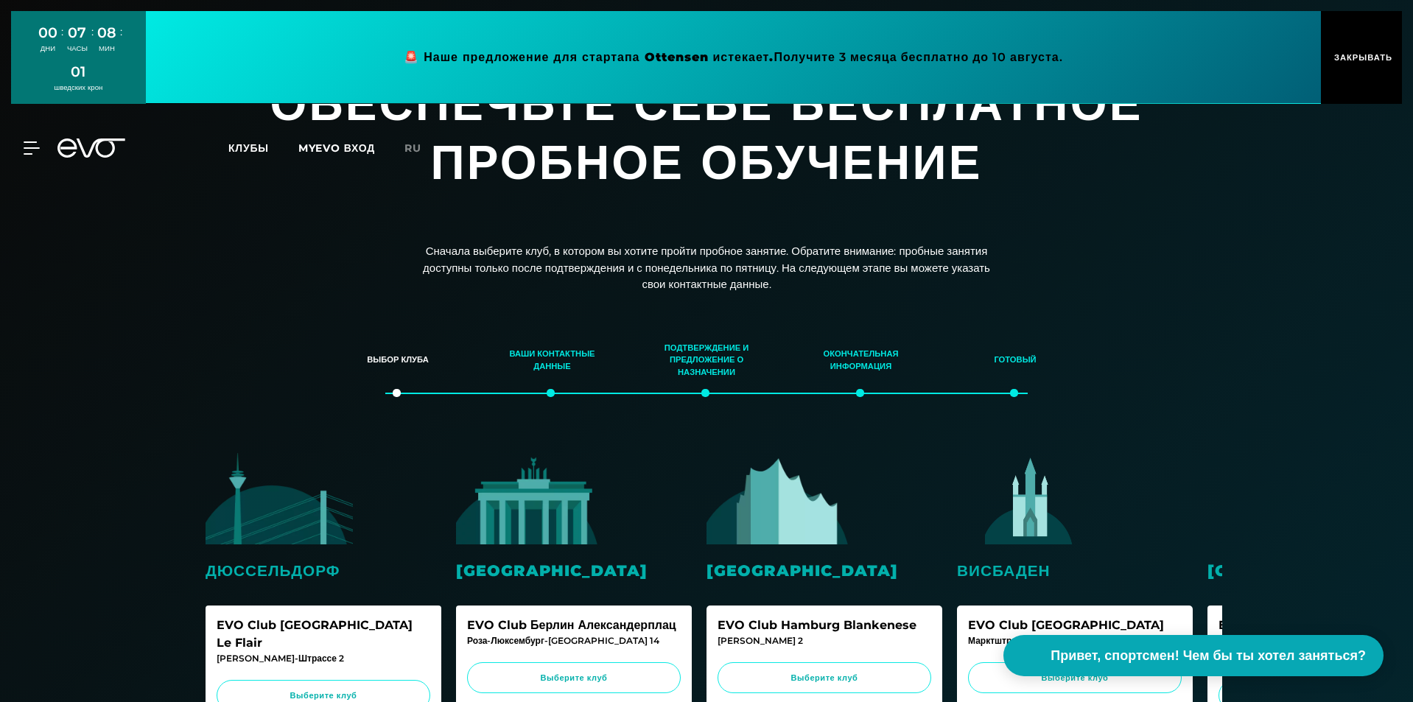
click at [642, 54] on link at bounding box center [733, 57] width 1175 height 93
click at [85, 147] on icon at bounding box center [91, 147] width 68 height 19
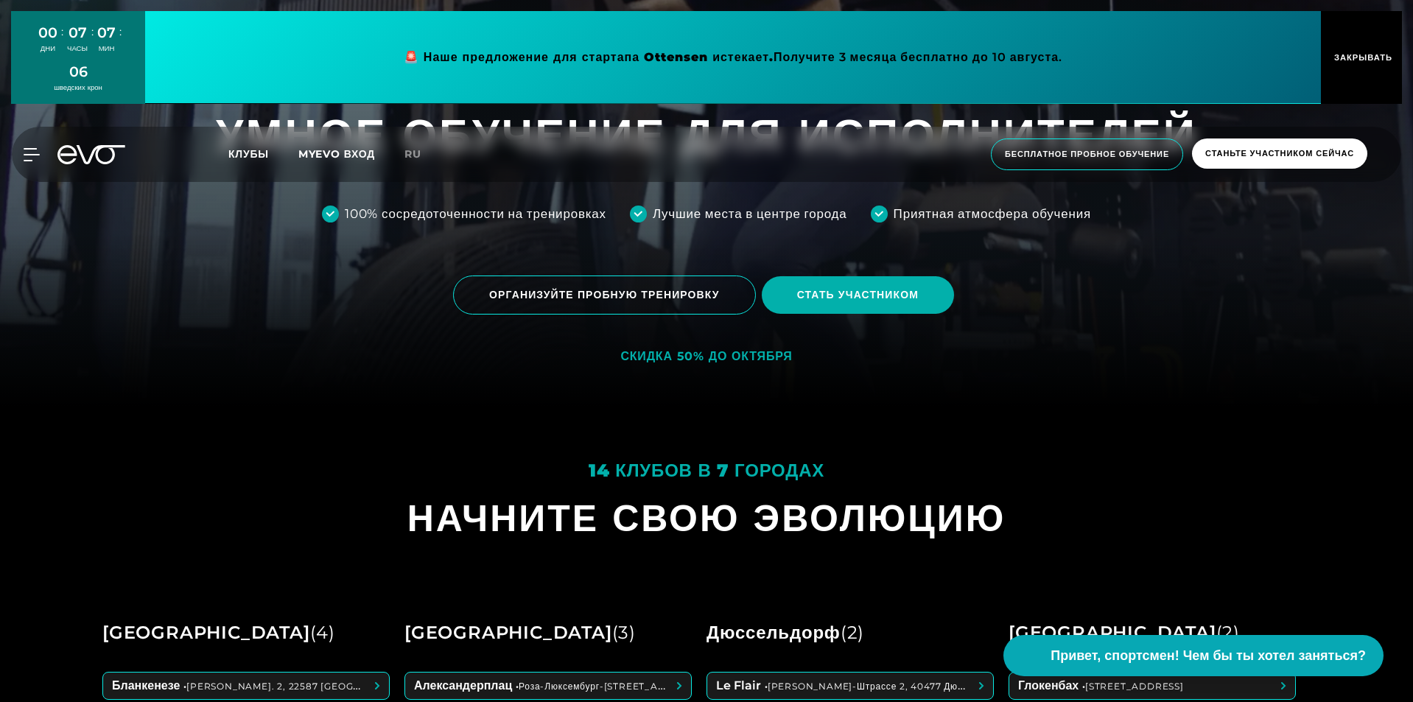
scroll to position [516, 0]
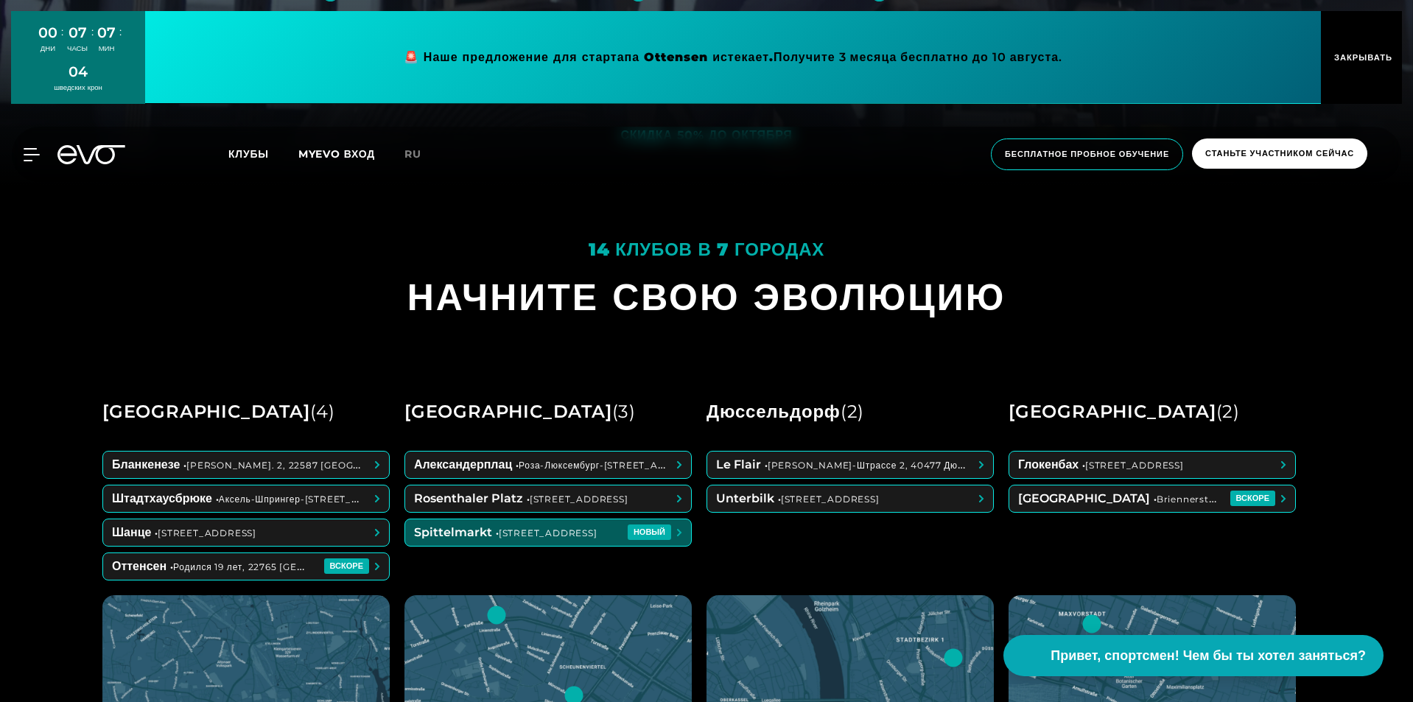
click at [489, 529] on span at bounding box center [548, 532] width 286 height 27
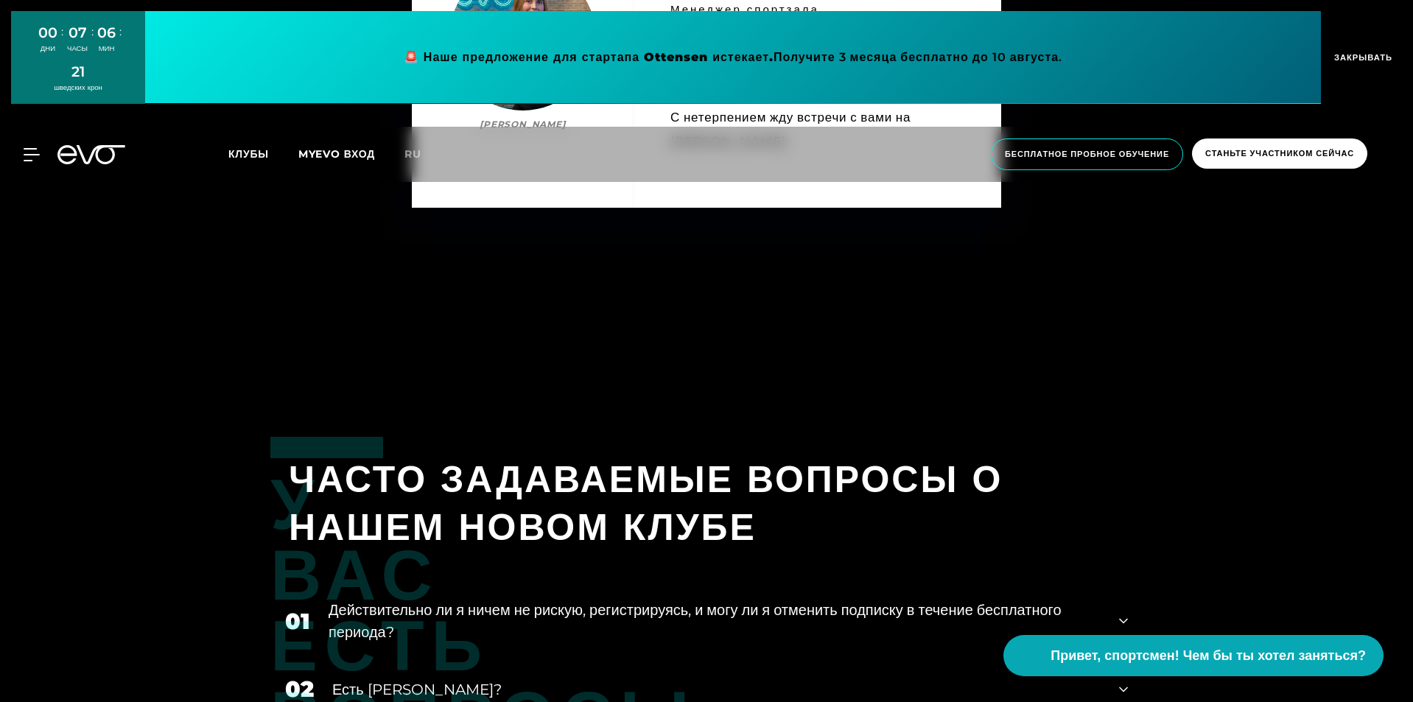
scroll to position [6186, 0]
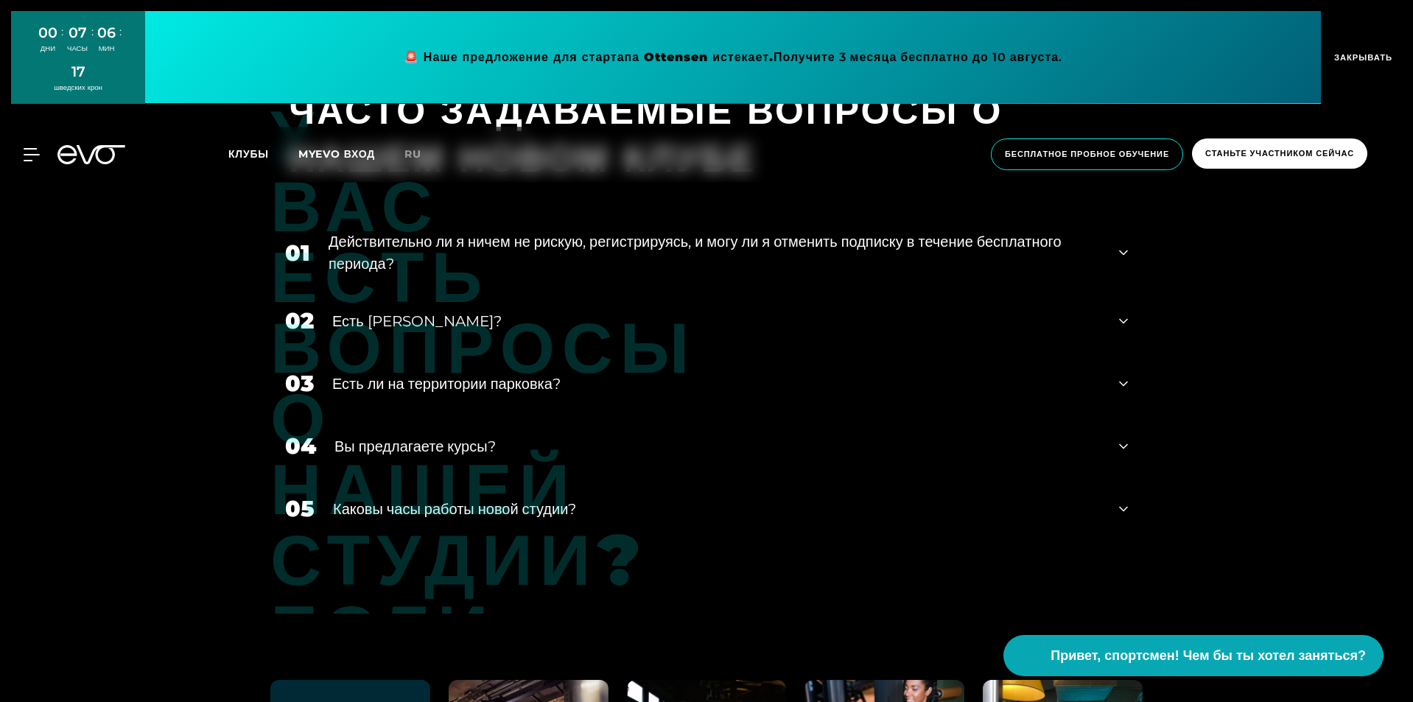
click at [620, 188] on div "Вход в [GEOGRAPHIC_DATA] О ЭВО Членство Пробная тренировка ДНЕВНОЙ ПРОПУСК Студ…" at bounding box center [706, 154] width 1413 height 79
click at [627, 233] on font "Действительно ли я ничем не рискую, регистрируясь, и могу ли я отменить подписк…" at bounding box center [694, 253] width 733 height 40
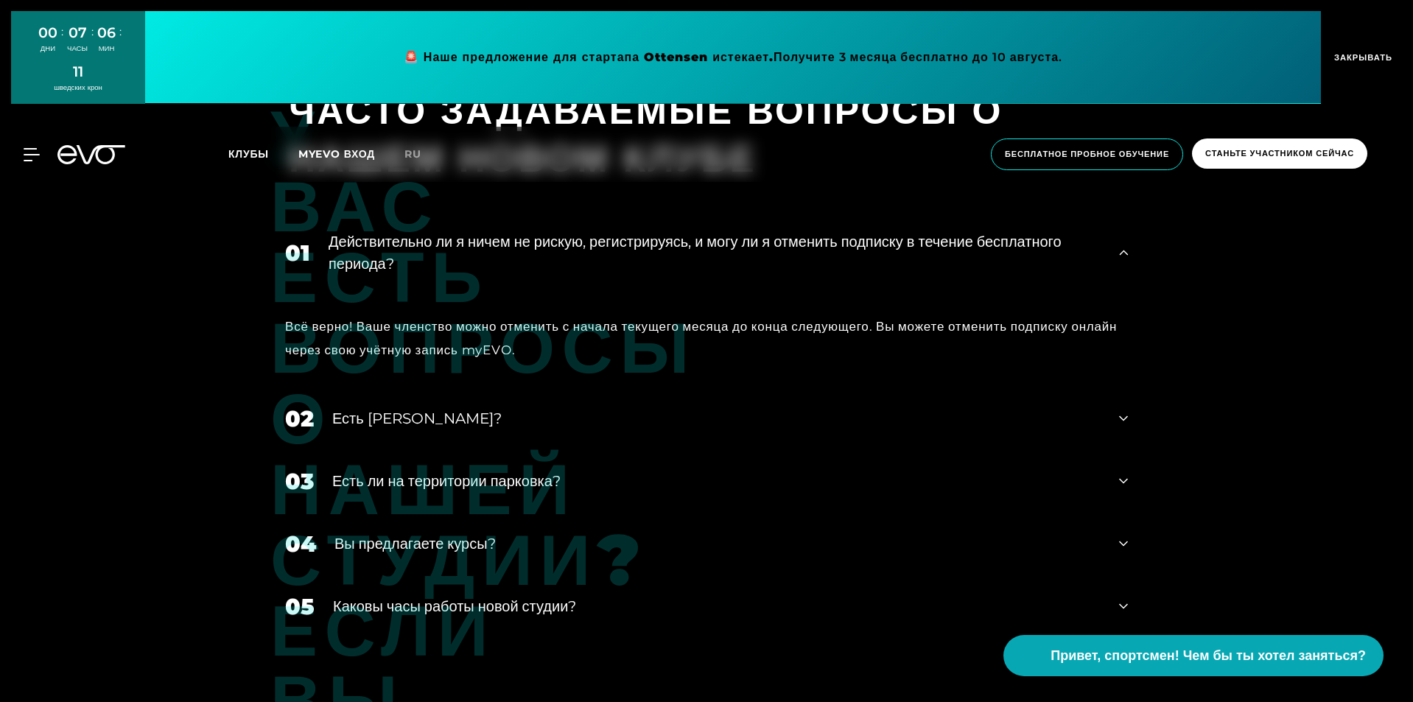
drag, startPoint x: 395, startPoint y: 366, endPoint x: 587, endPoint y: 329, distance: 195.0
click at [397, 409] on font "Есть [PERSON_NAME]?" at bounding box center [416, 418] width 169 height 18
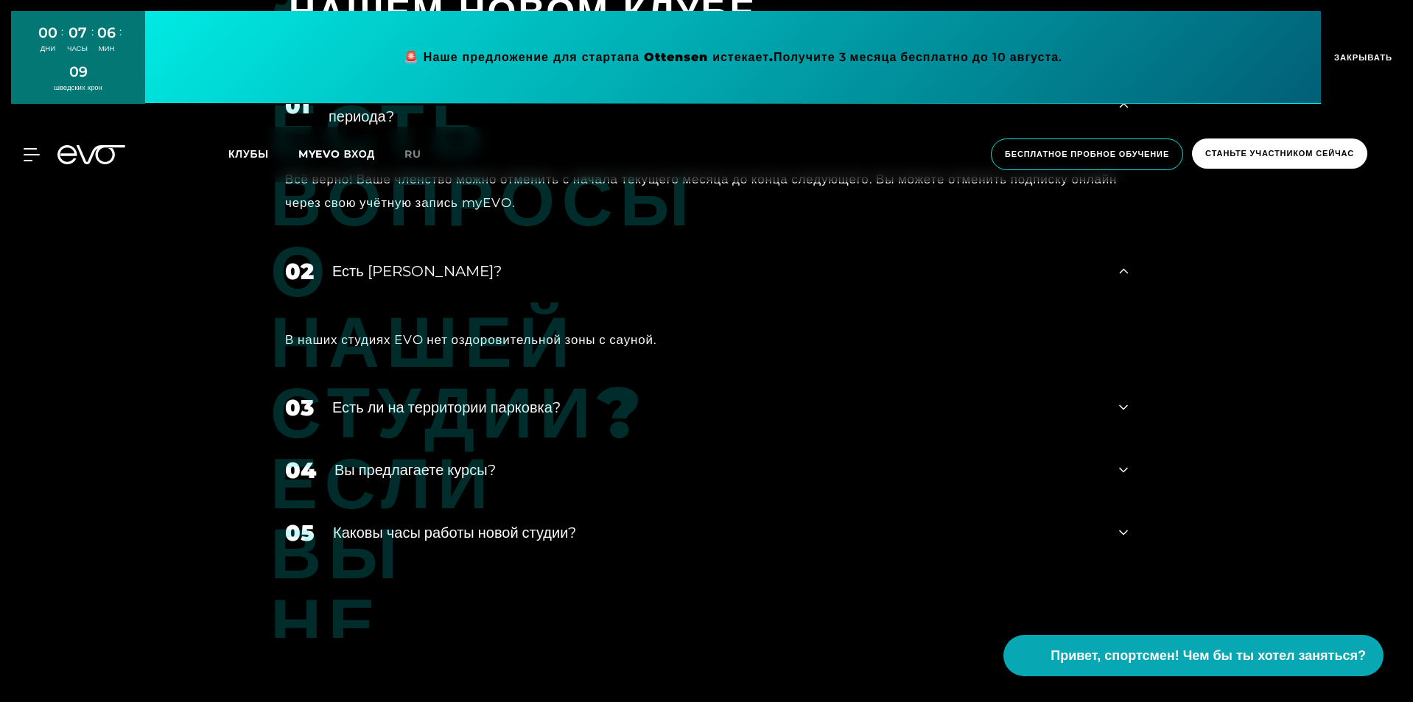
scroll to position [6407, 0]
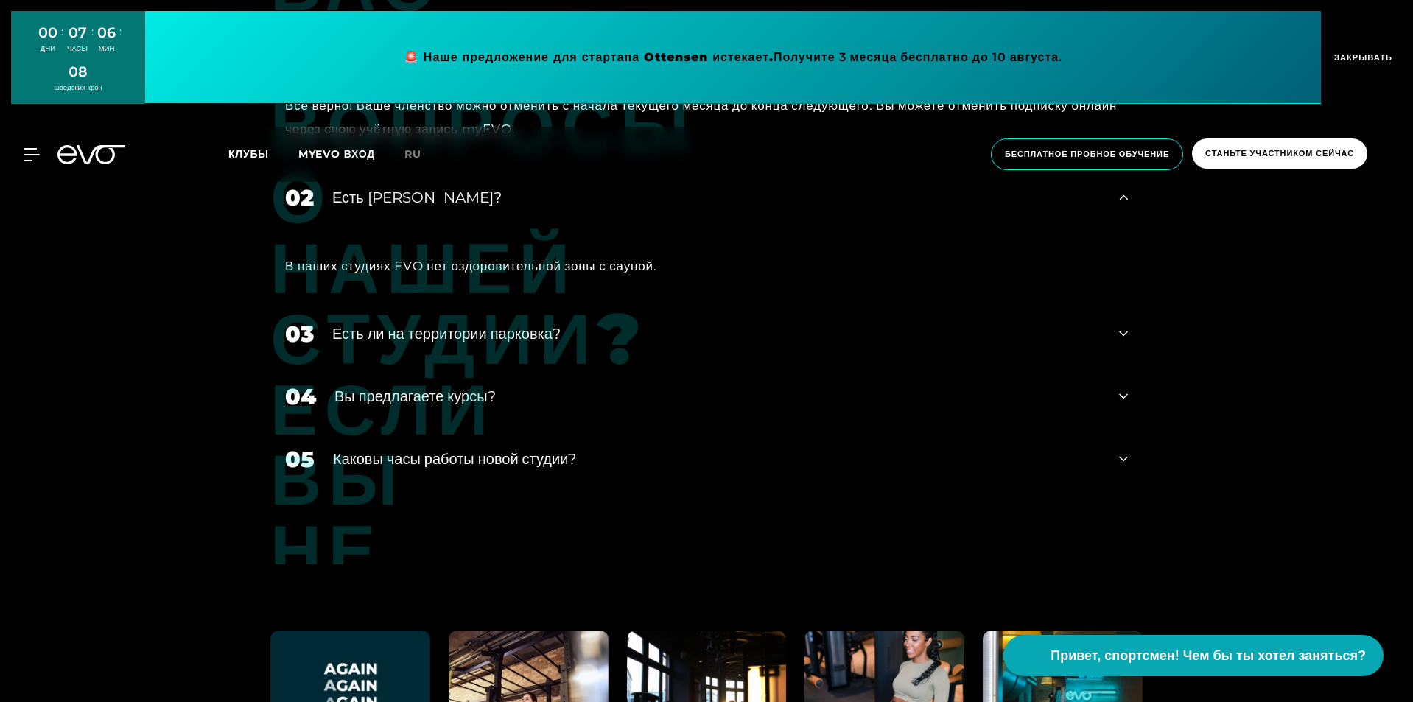
click at [542, 325] on font "Есть ли на территории парковка?" at bounding box center [446, 334] width 228 height 18
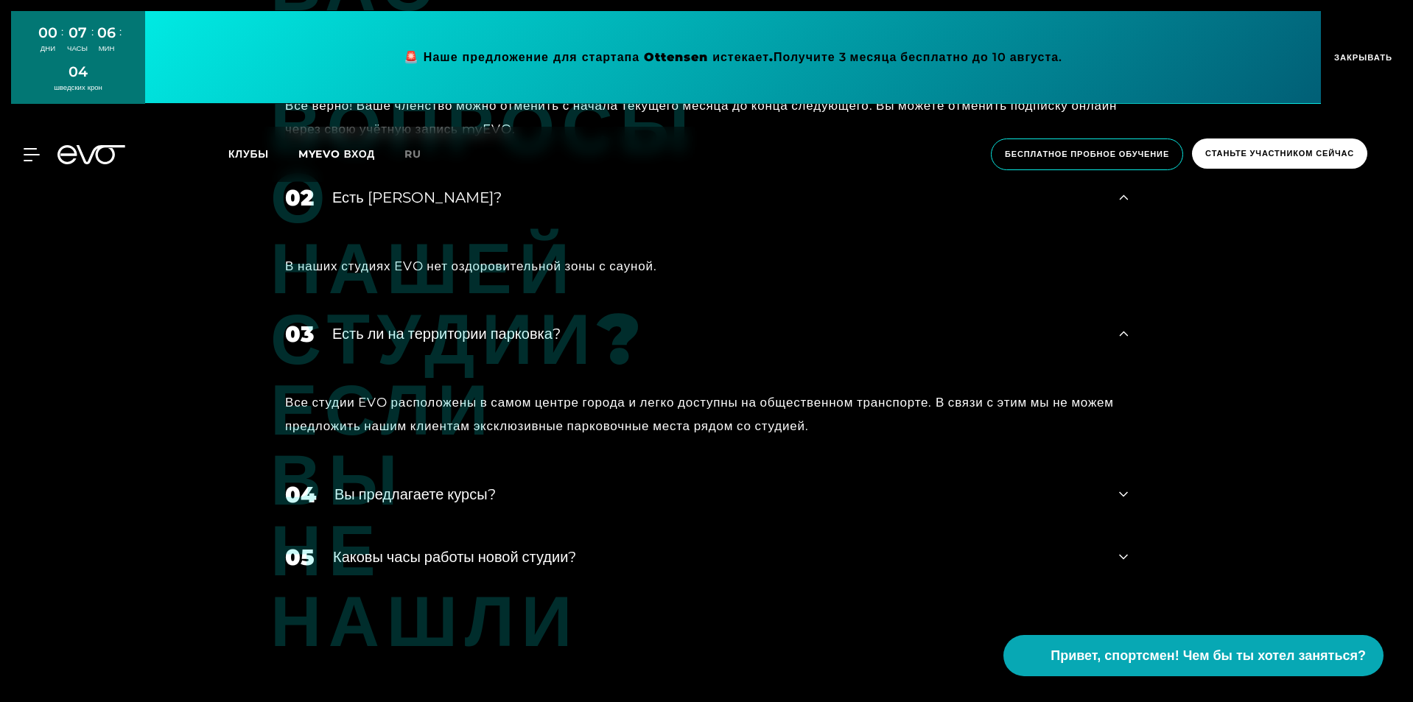
scroll to position [6481, 0]
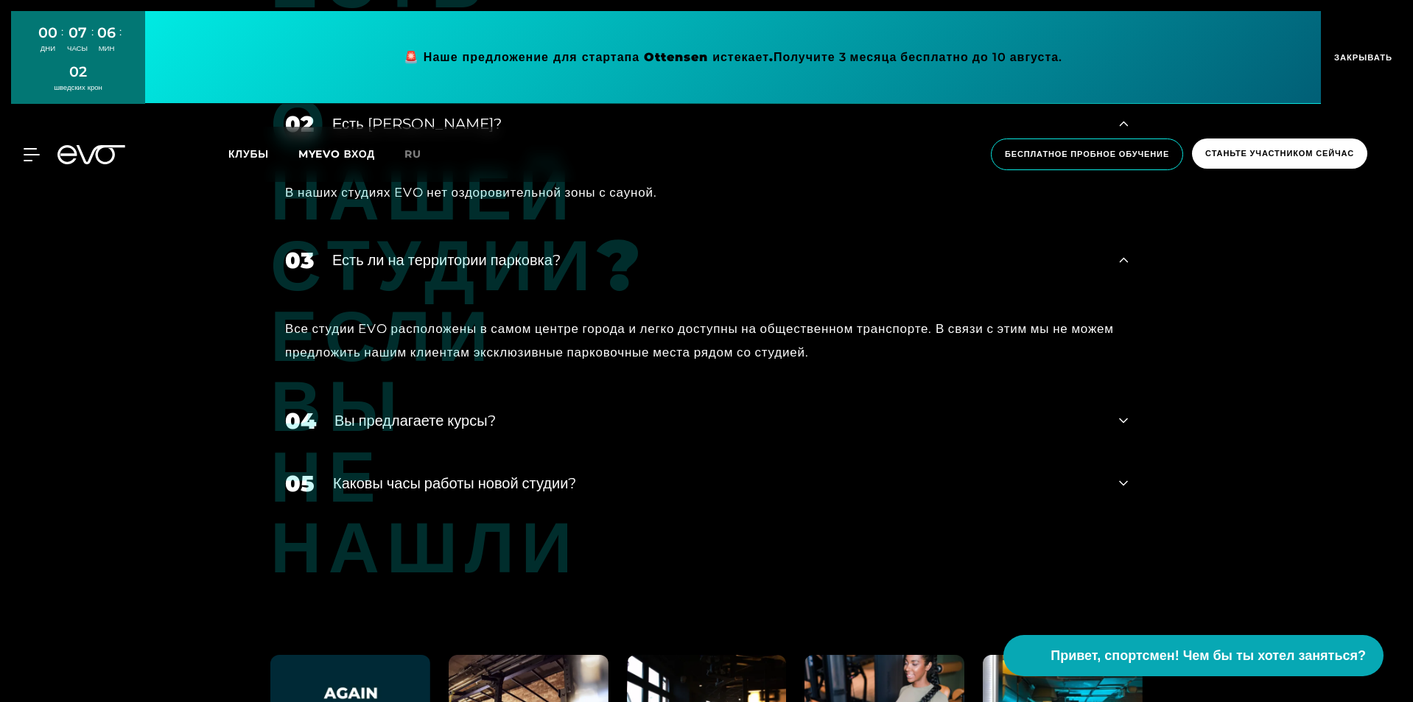
click at [454, 412] on font "Вы предлагаете курсы?" at bounding box center [414, 421] width 161 height 18
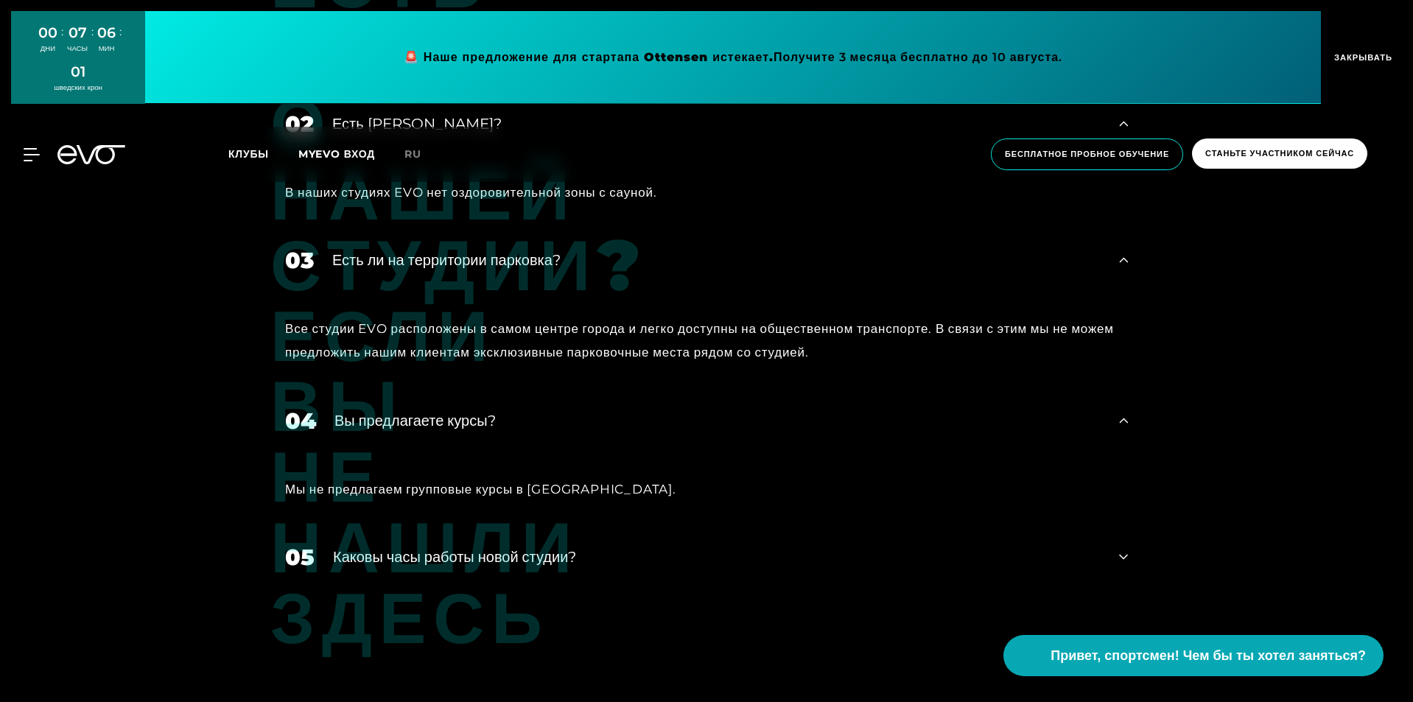
scroll to position [6702, 0]
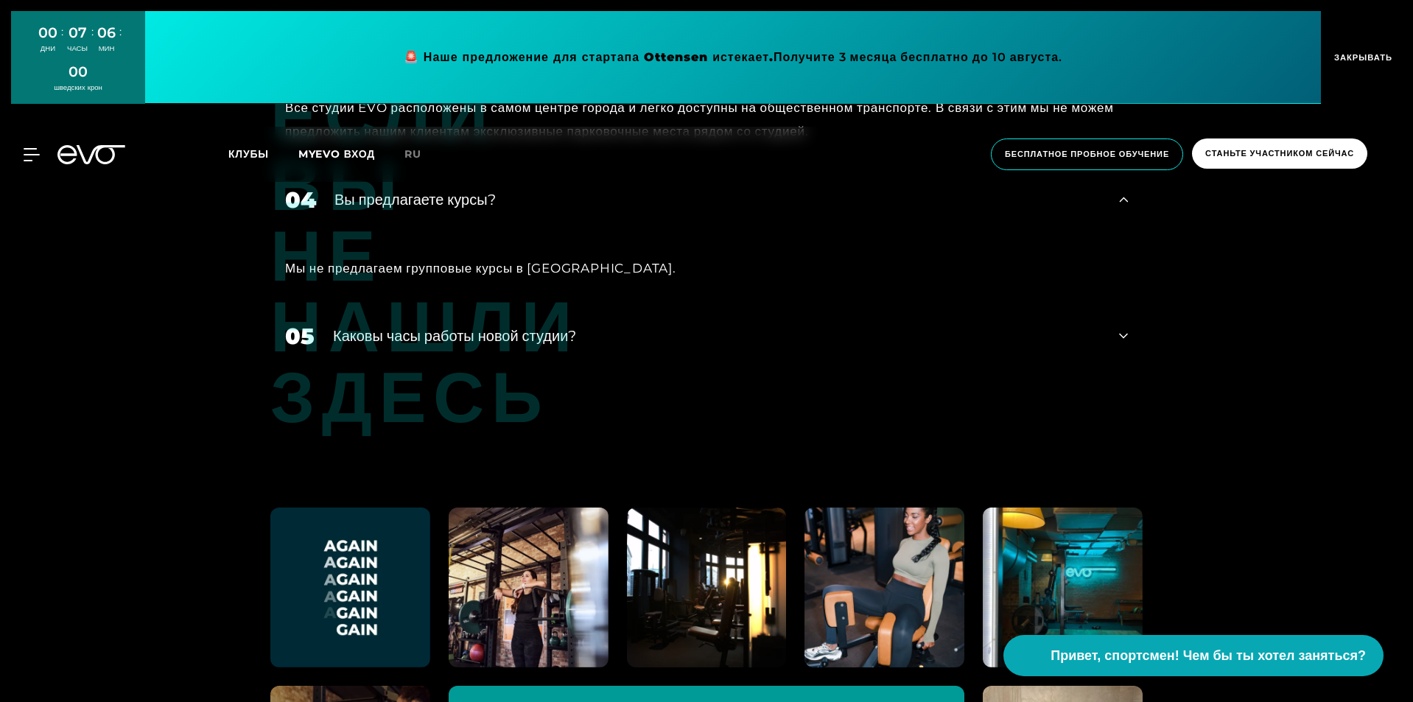
click at [533, 327] on font "Каковы часы работы новой студии?" at bounding box center [454, 336] width 243 height 18
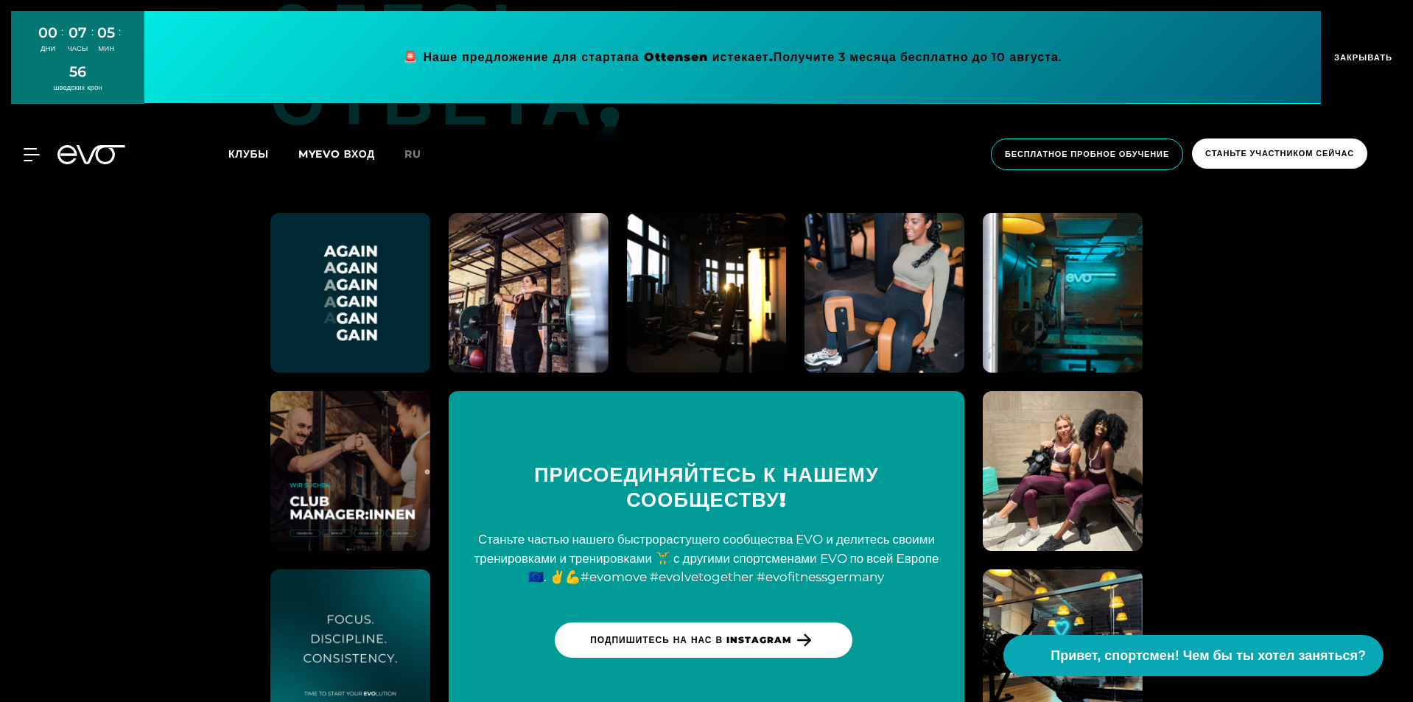
scroll to position [7435, 0]
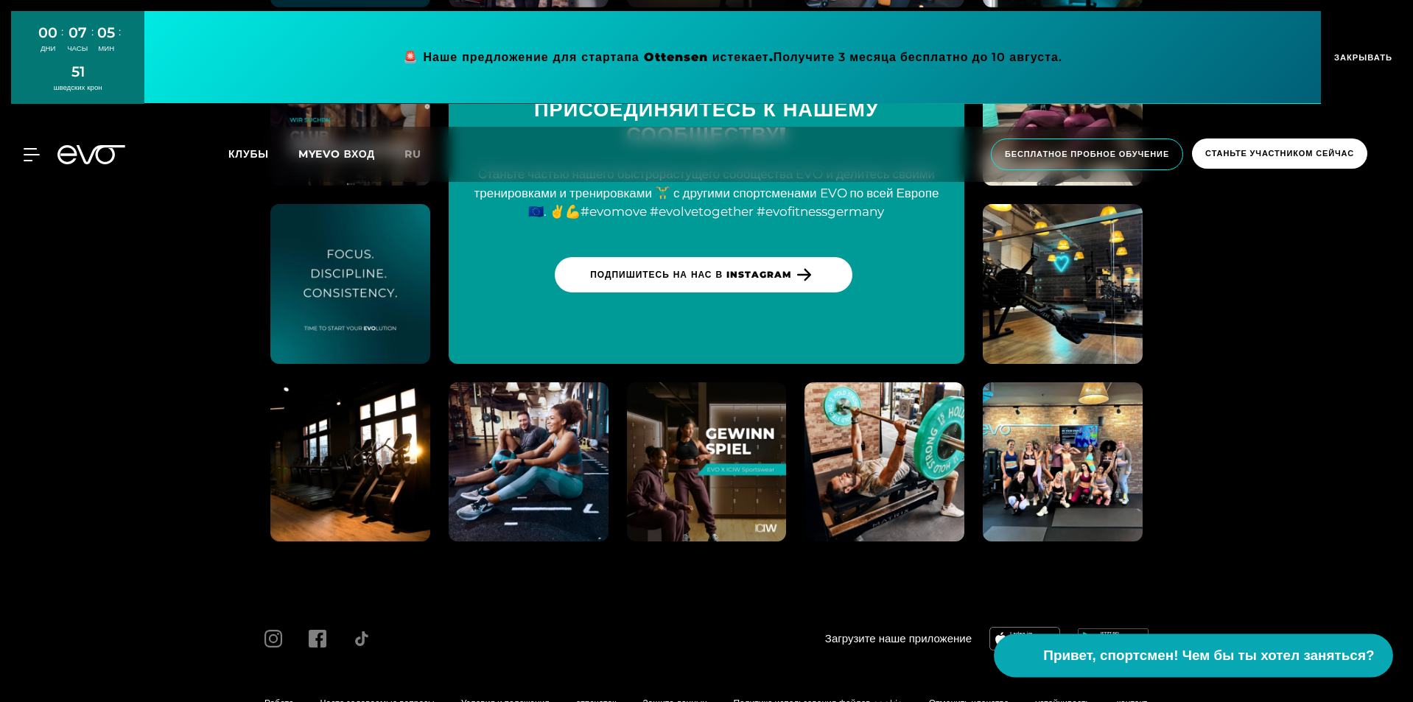
click at [1156, 657] on font "Привет, спортсмен! Чем бы ты хотел заняться?" at bounding box center [1209, 654] width 331 height 15
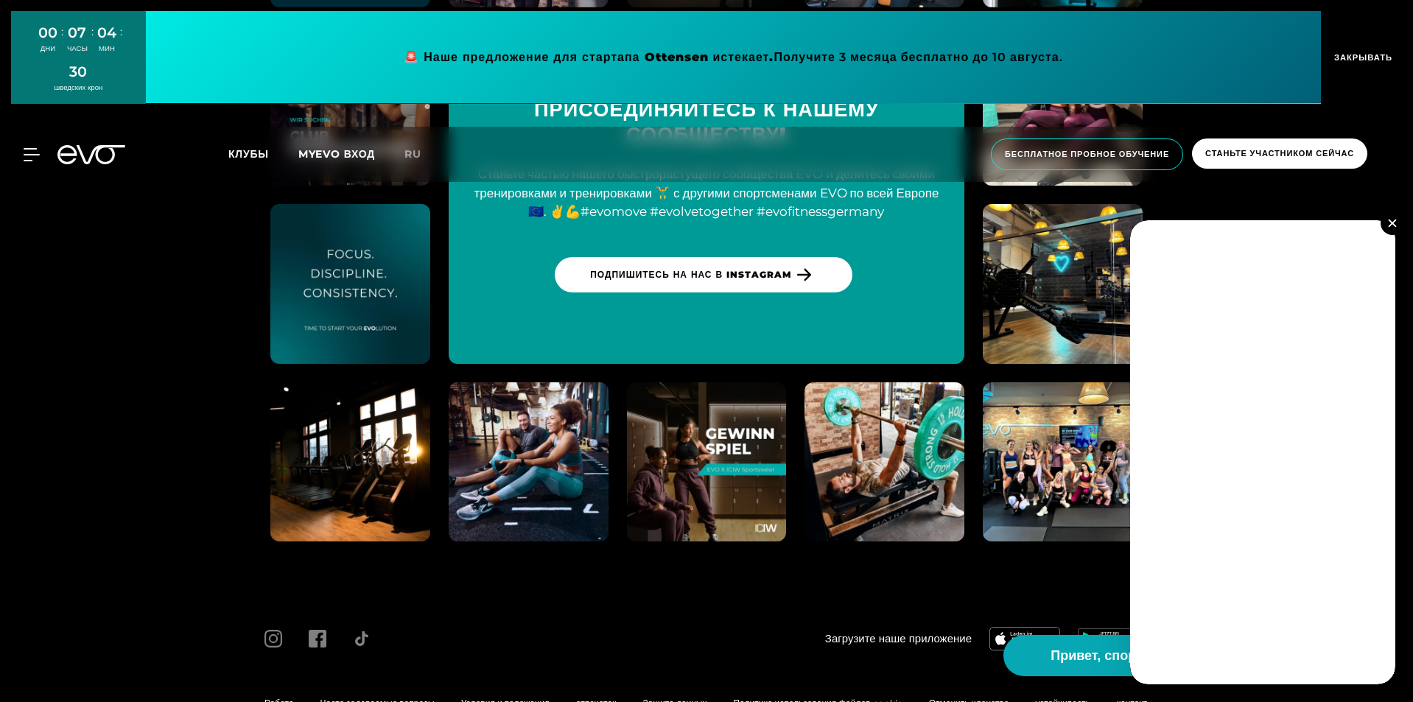
click at [1388, 221] on img at bounding box center [1391, 223] width 8 height 8
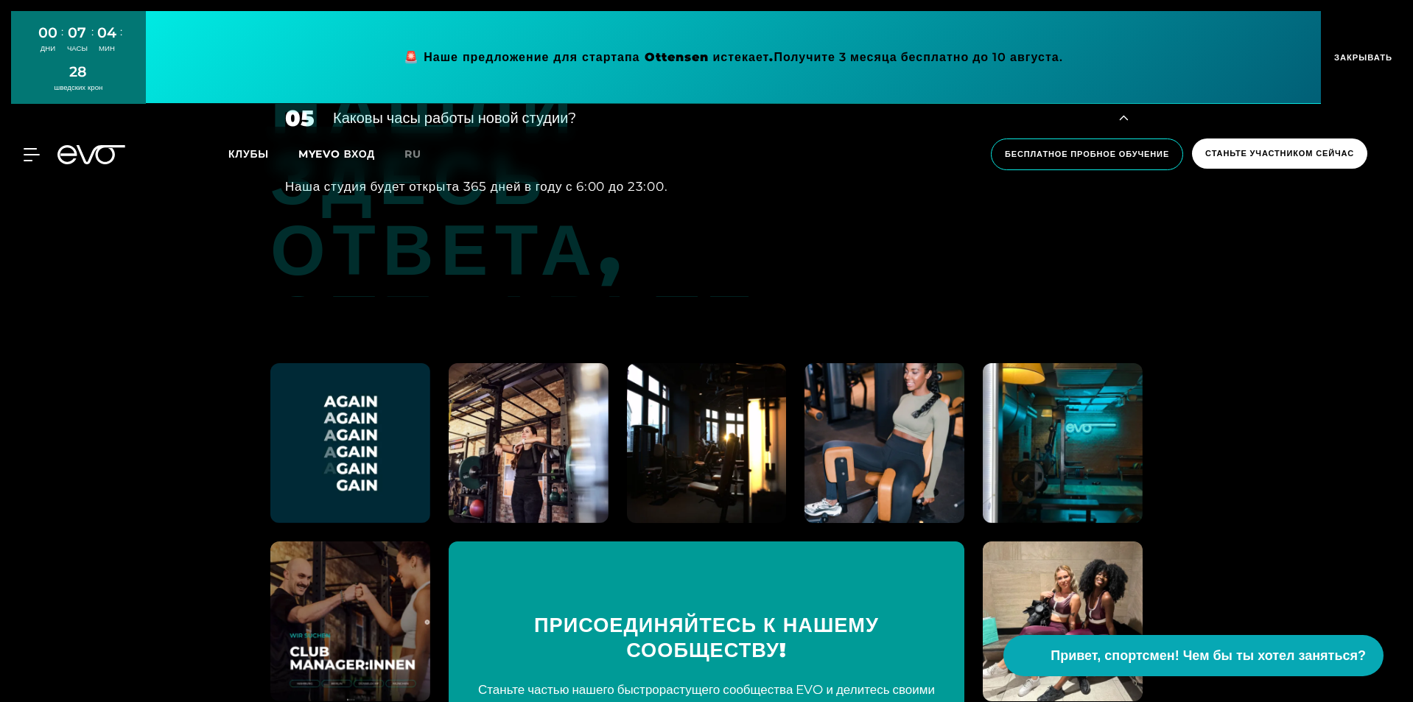
scroll to position [6331, 0]
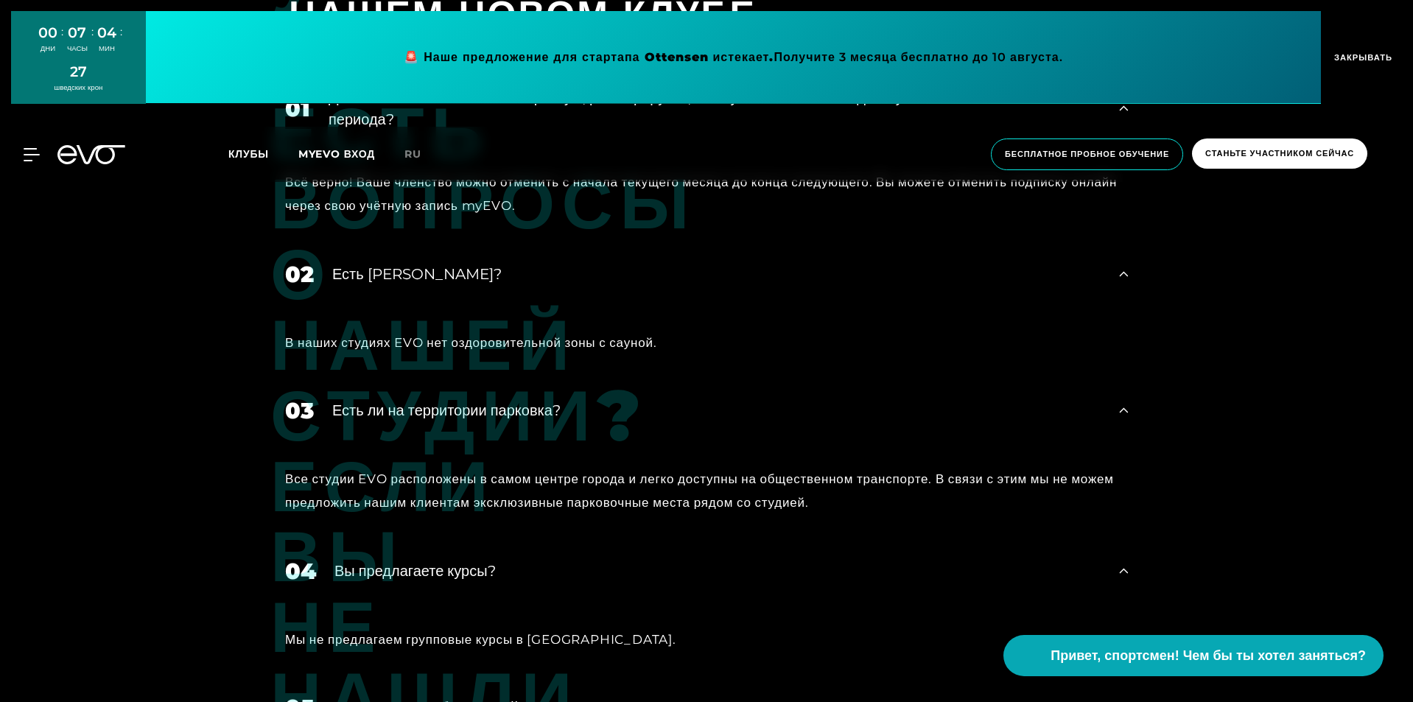
click at [1344, 57] on font "ЗАКРЫВАТЬ" at bounding box center [1363, 57] width 58 height 10
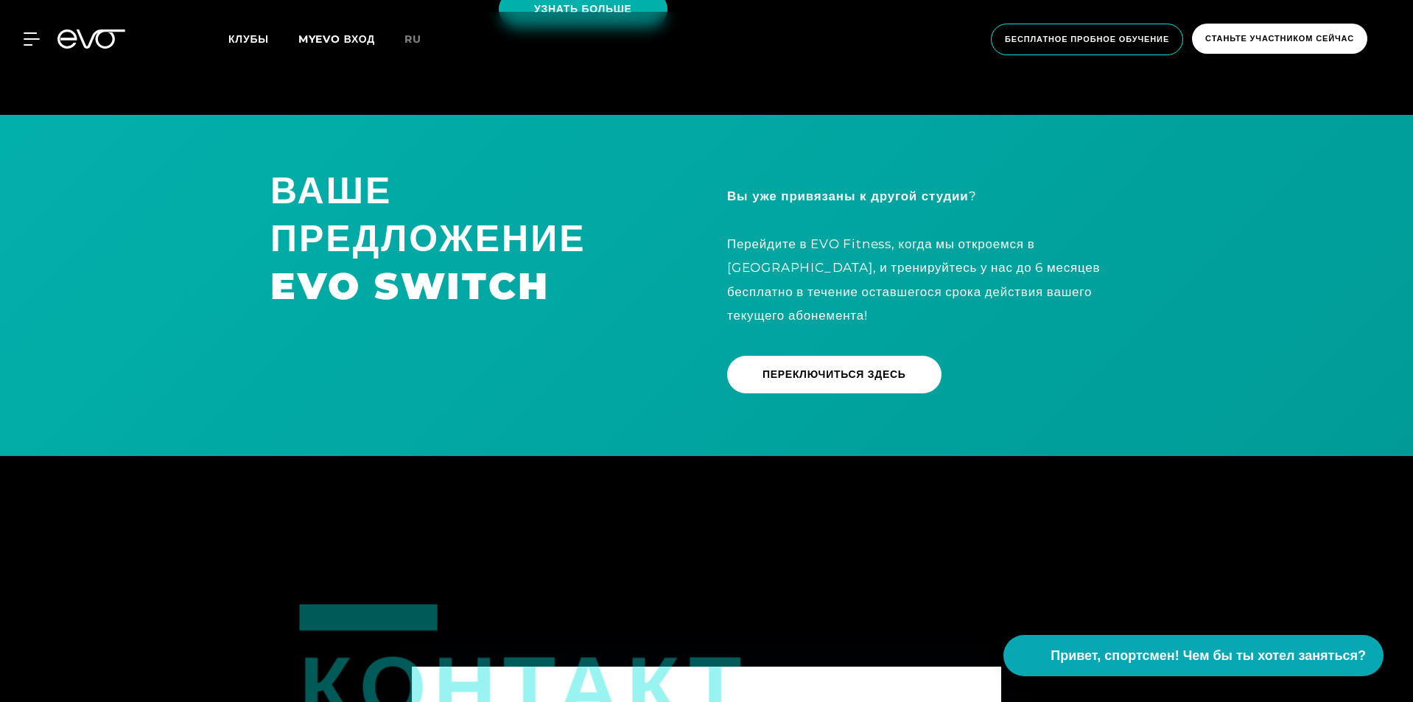
scroll to position [5447, 0]
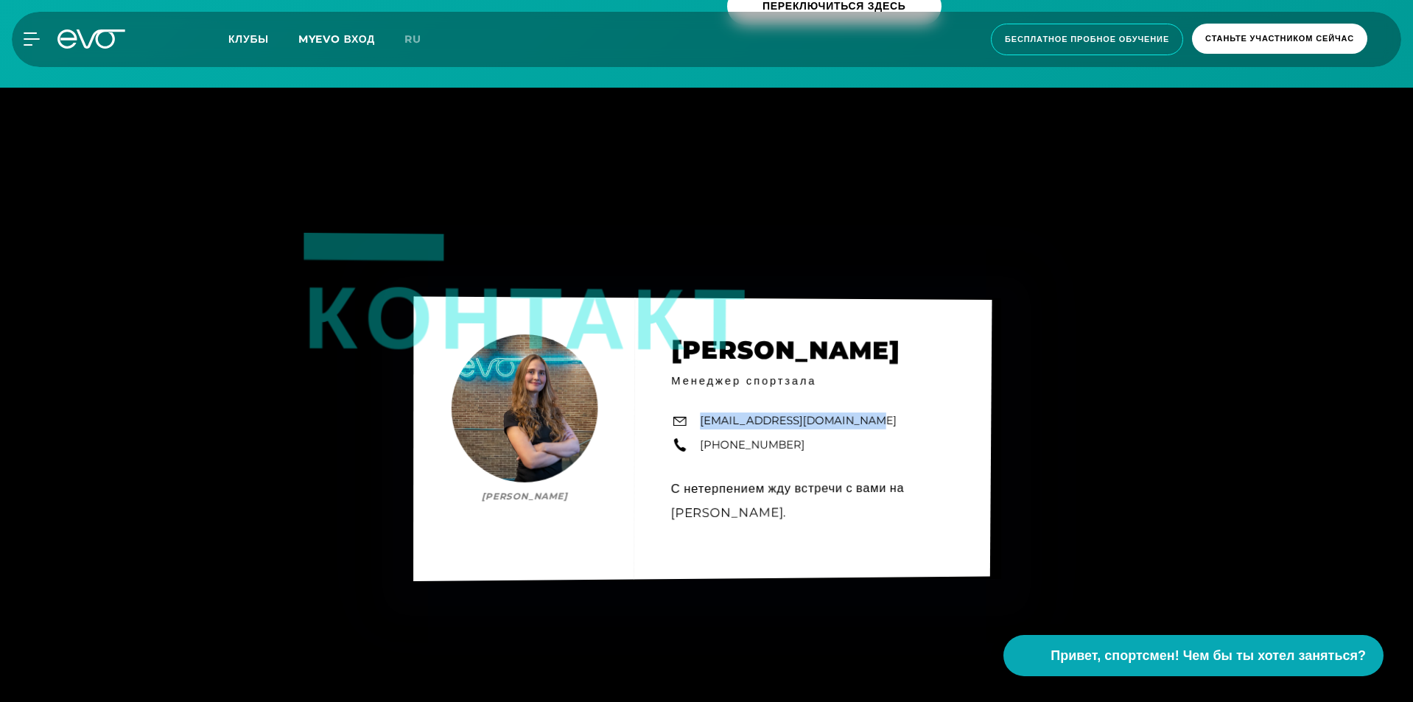
drag, startPoint x: 862, startPoint y: 388, endPoint x: 689, endPoint y: 387, distance: 173.8
click at [689, 387] on div "контакт [PERSON_NAME] спортзала [EMAIL_ADDRESS][DOMAIN_NAME] [PHONE_NUMBER] С н…" at bounding box center [702, 439] width 578 height 284
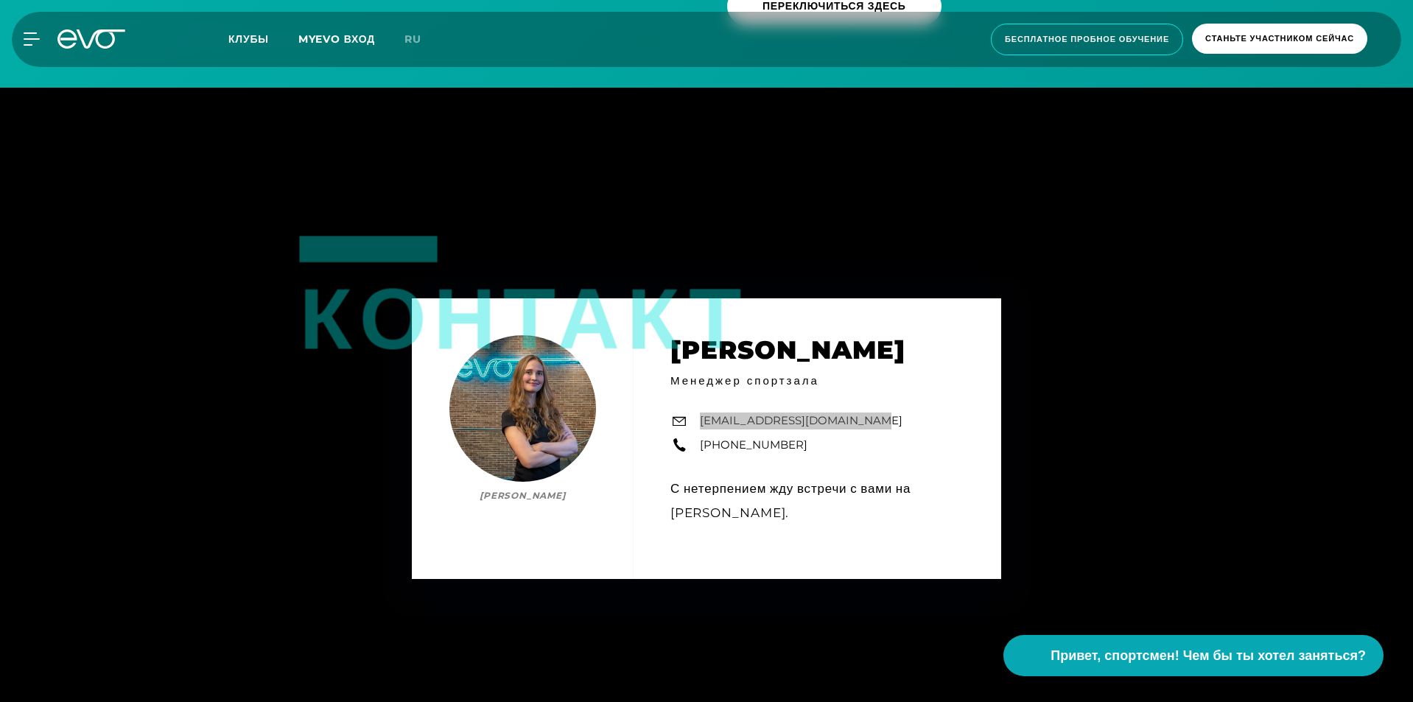
scroll to position [5450, 0]
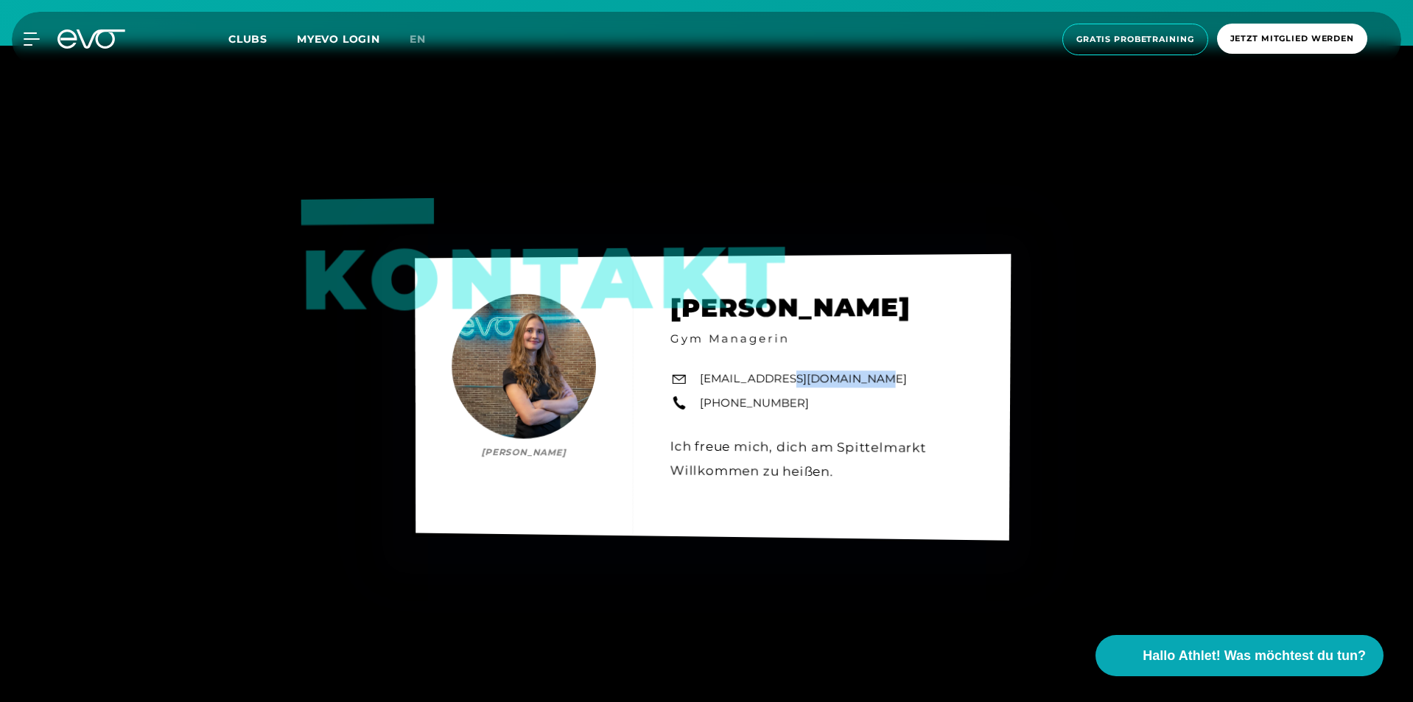
drag, startPoint x: 859, startPoint y: 372, endPoint x: 783, endPoint y: 374, distance: 76.6
click at [783, 374] on div "Kontakt [PERSON_NAME] [PERSON_NAME] Gym Managerin [EMAIL_ADDRESS][DOMAIN_NAME] …" at bounding box center [713, 396] width 596 height 286
copy link "[DOMAIN_NAME]"
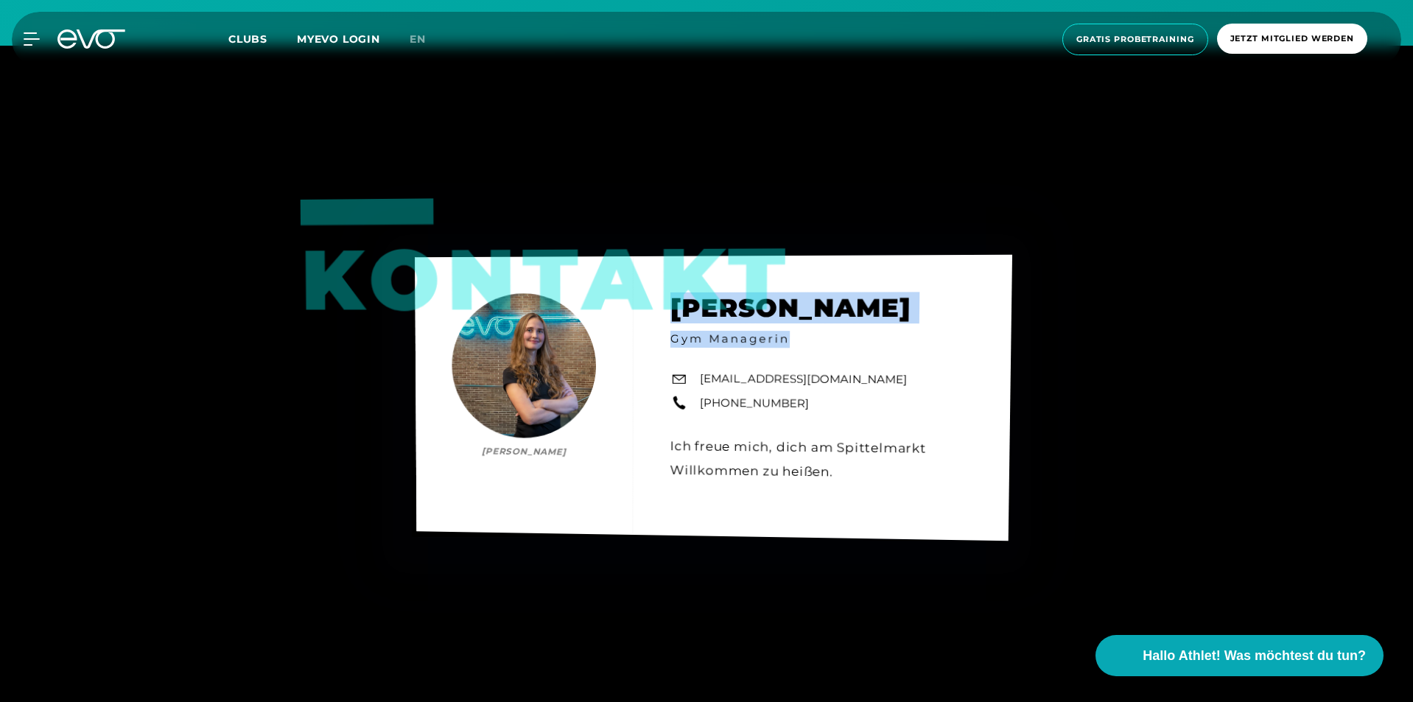
drag, startPoint x: 678, startPoint y: 300, endPoint x: 826, endPoint y: 338, distance: 152.9
click at [826, 338] on div "Kontakt [PERSON_NAME] [PERSON_NAME] Gym Managerin [EMAIL_ADDRESS][DOMAIN_NAME] …" at bounding box center [713, 397] width 597 height 286
copy div "[PERSON_NAME] Gym Managerin"
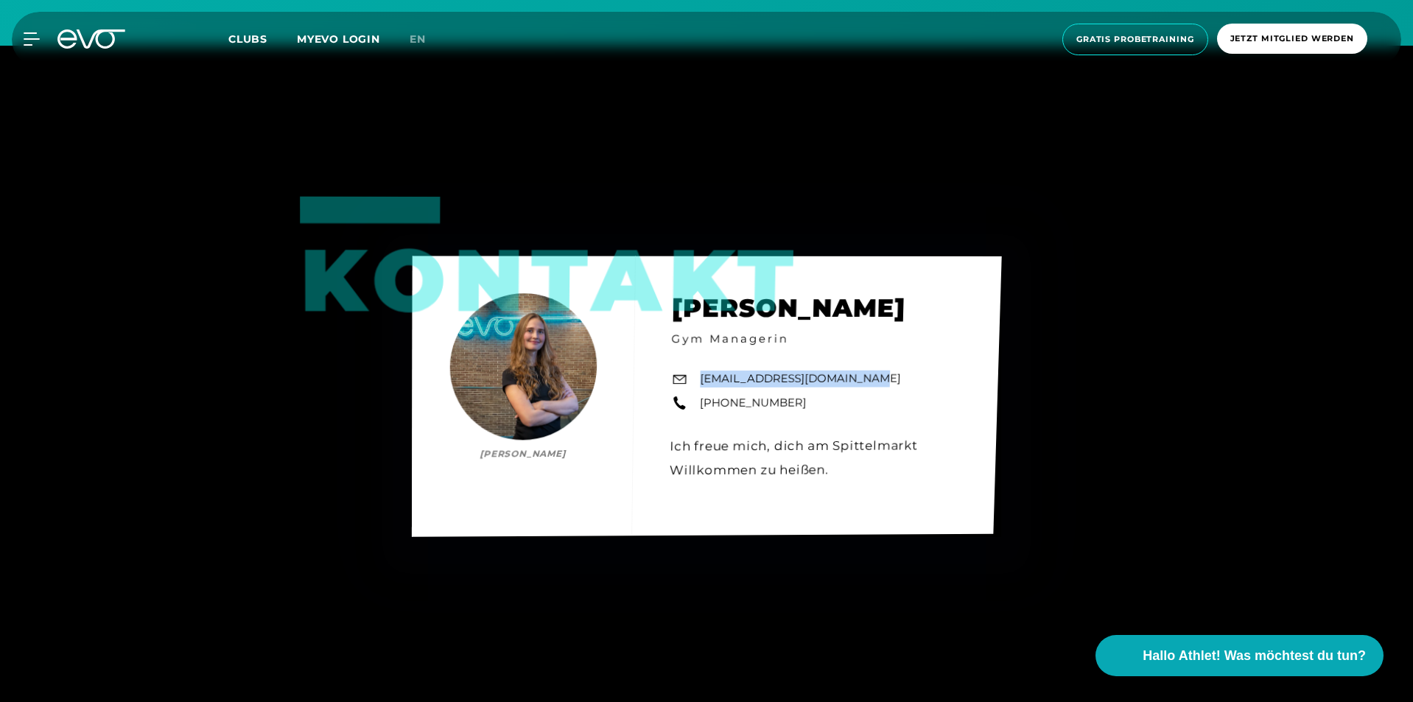
drag, startPoint x: 834, startPoint y: 378, endPoint x: 699, endPoint y: 373, distance: 134.8
click at [699, 373] on div "Kontakt [PERSON_NAME] [PERSON_NAME] Gym Managerin [EMAIL_ADDRESS][DOMAIN_NAME] …" at bounding box center [707, 396] width 590 height 281
copy link "[EMAIL_ADDRESS][DOMAIN_NAME]"
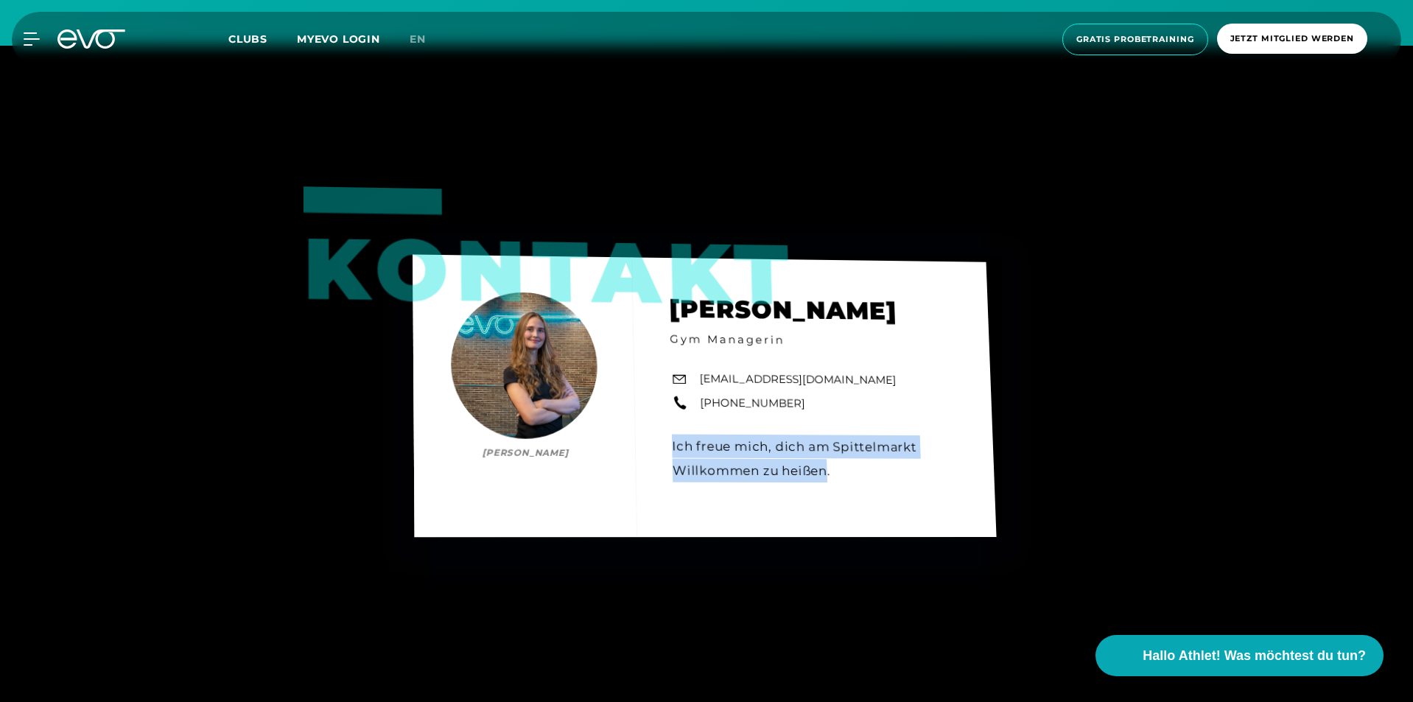
drag, startPoint x: 736, startPoint y: 465, endPoint x: 658, endPoint y: 445, distance: 81.5
click at [658, 445] on div "Kontakt [PERSON_NAME] [PERSON_NAME] Gym Managerin [EMAIL_ADDRESS][DOMAIN_NAME] …" at bounding box center [703, 395] width 583 height 283
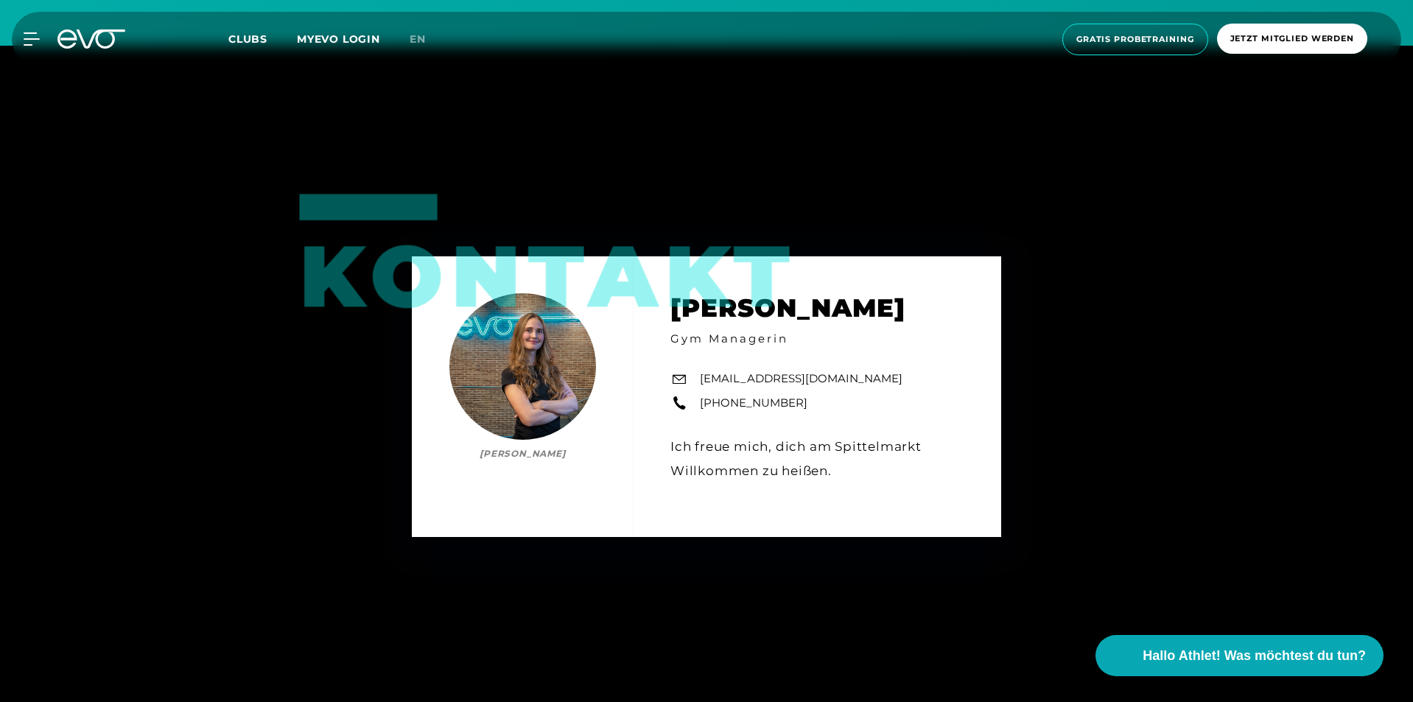
click at [1169, 212] on div "Kontakt [PERSON_NAME] [PERSON_NAME] Gym Managerin [EMAIL_ADDRESS][DOMAIN_NAME] …" at bounding box center [706, 397] width 1413 height 702
click at [855, 612] on div "Kontakt [PERSON_NAME] [PERSON_NAME] Gym Managerin [EMAIL_ADDRESS][DOMAIN_NAME] …" at bounding box center [706, 397] width 1413 height 702
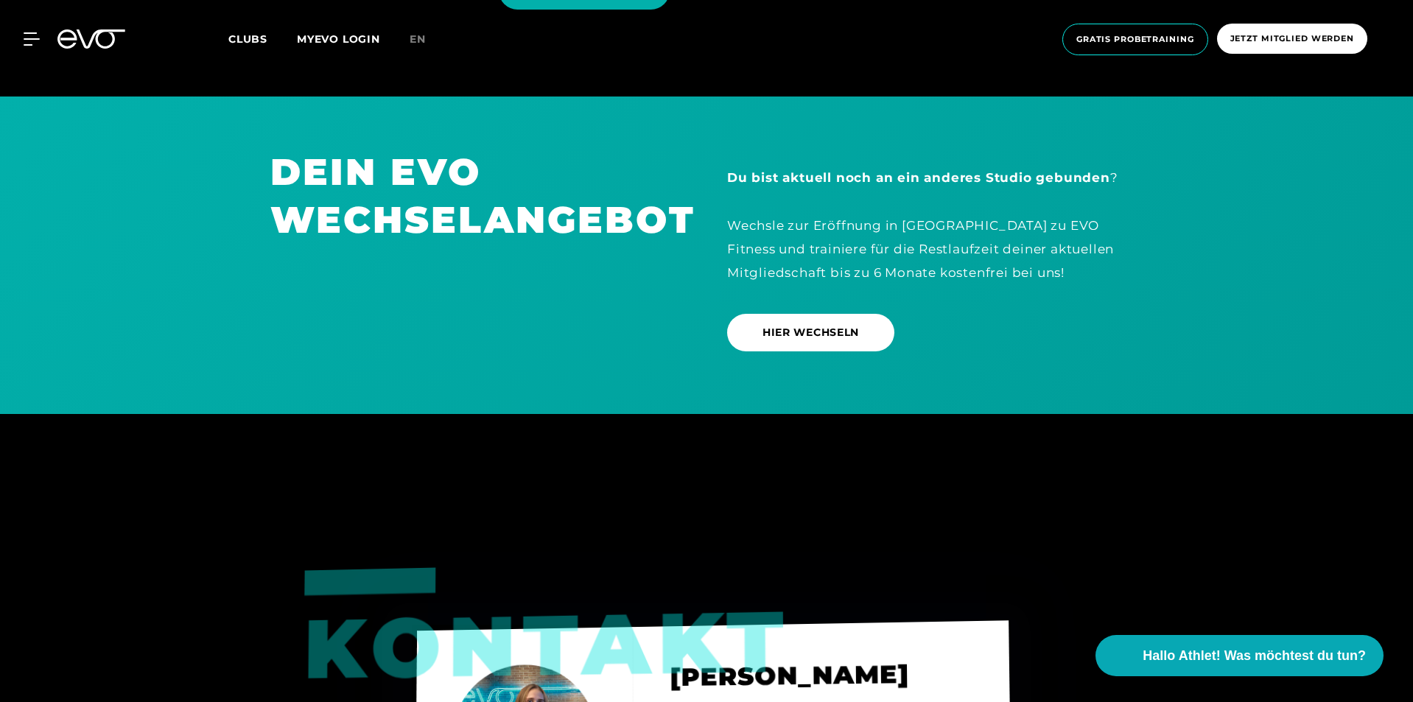
scroll to position [4567, 0]
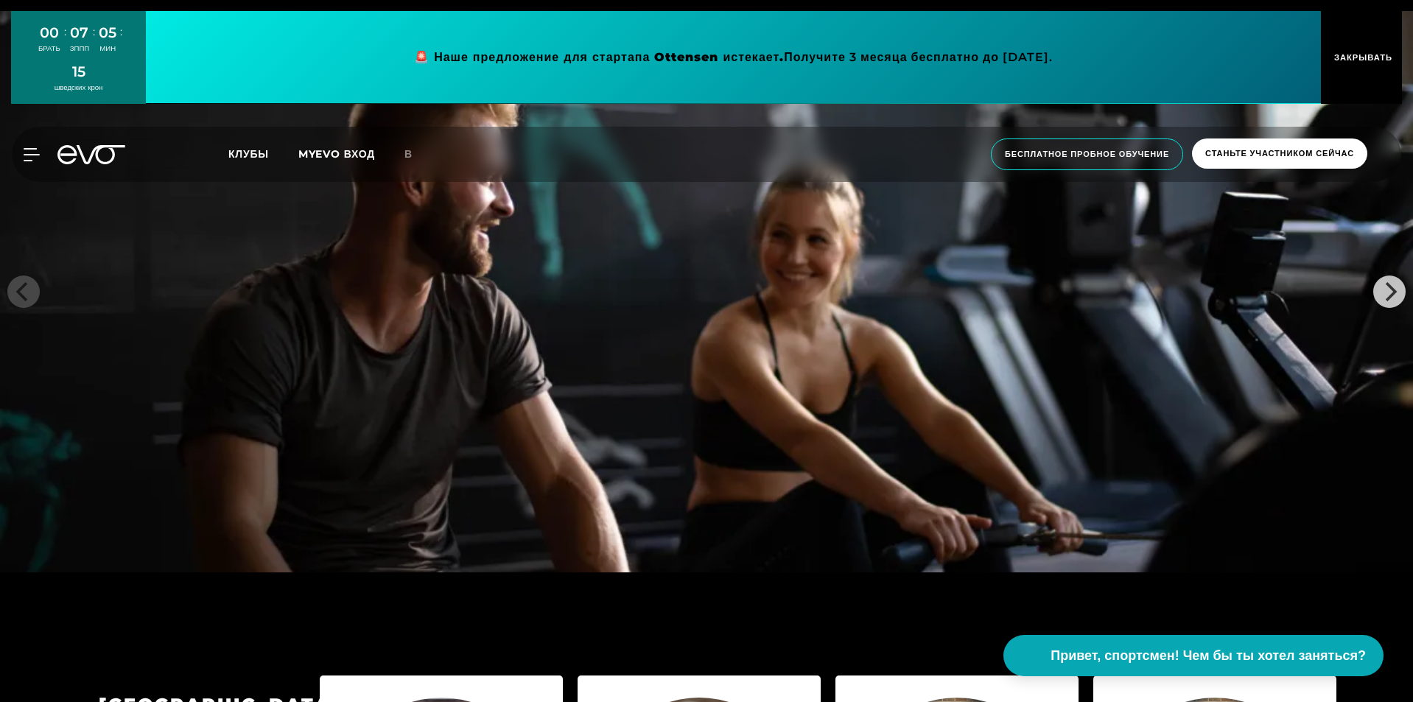
scroll to position [3093, 0]
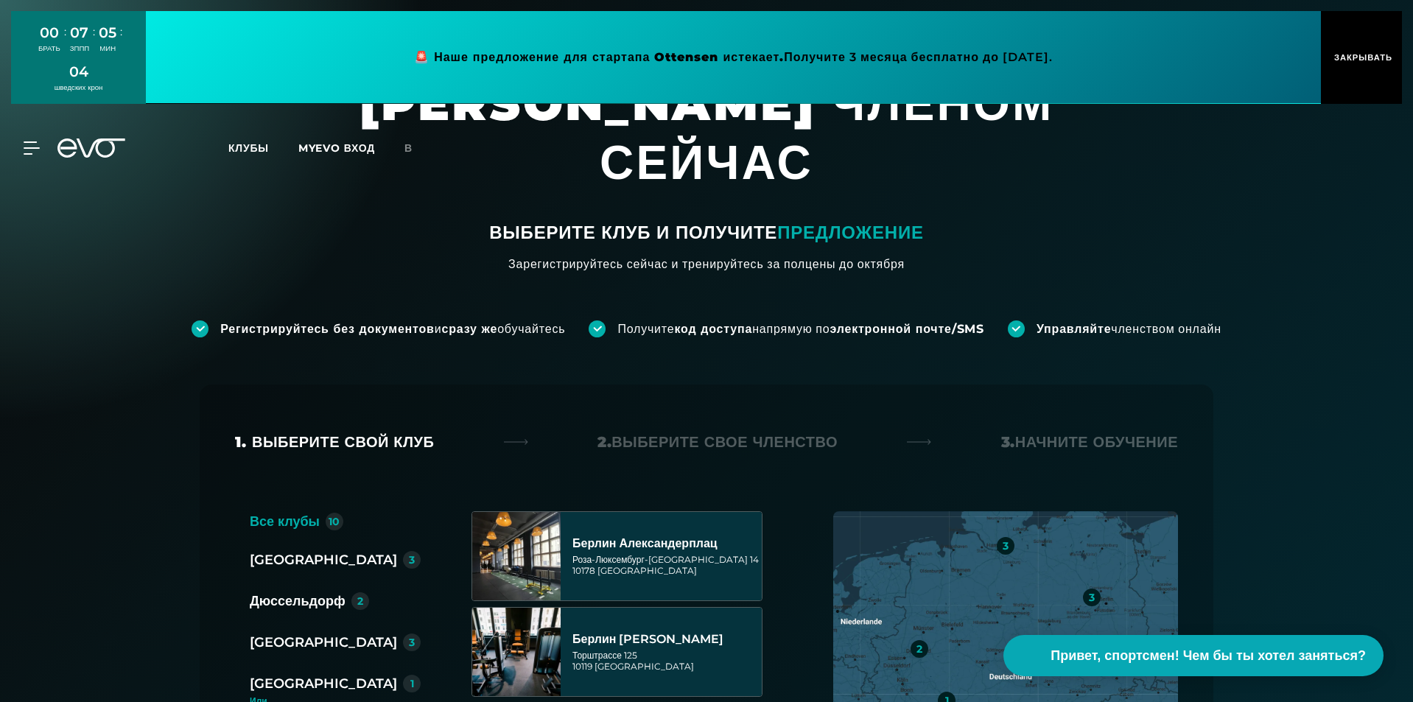
click at [1168, 273] on div "Регистрируйтесь без документов и сразу же обучайтесь Получите код доступа напря…" at bounding box center [706, 305] width 1413 height 64
click at [960, 59] on link at bounding box center [733, 57] width 1175 height 93
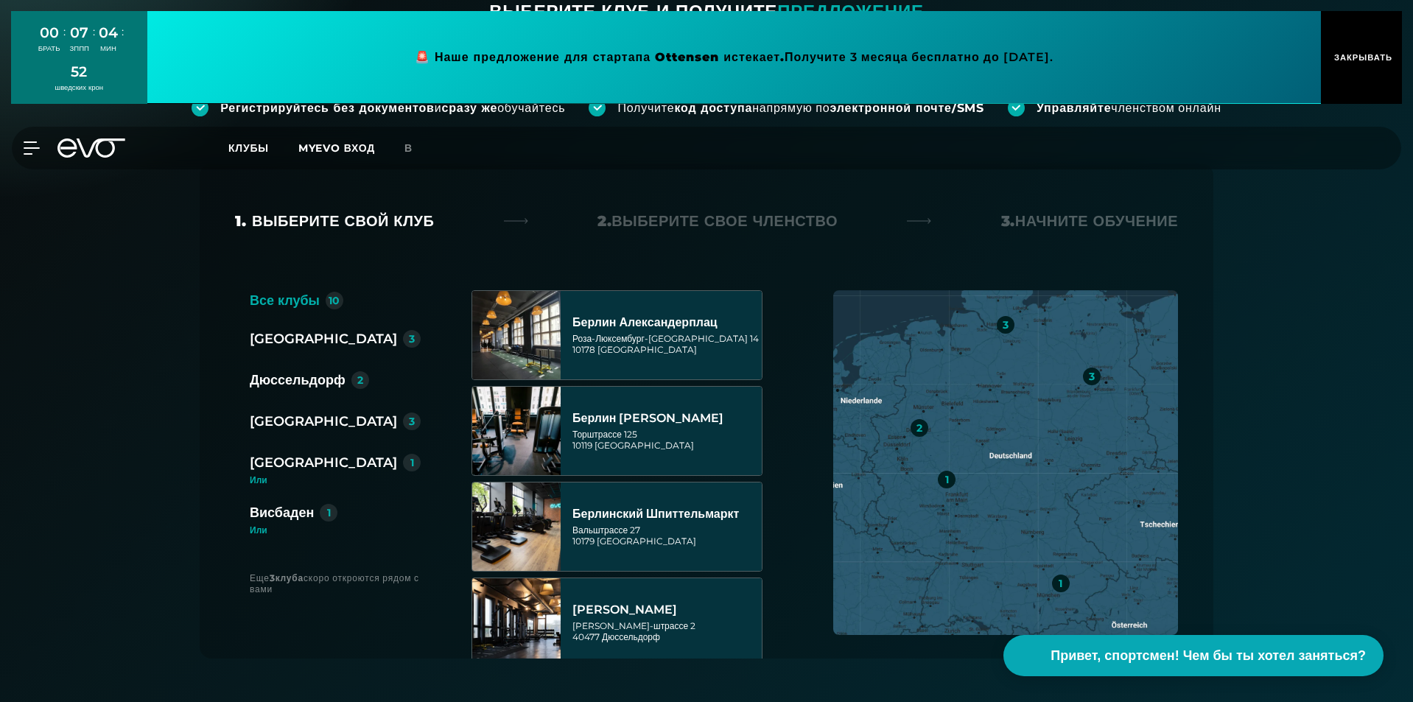
click at [292, 331] on font "[GEOGRAPHIC_DATA]" at bounding box center [323, 339] width 147 height 16
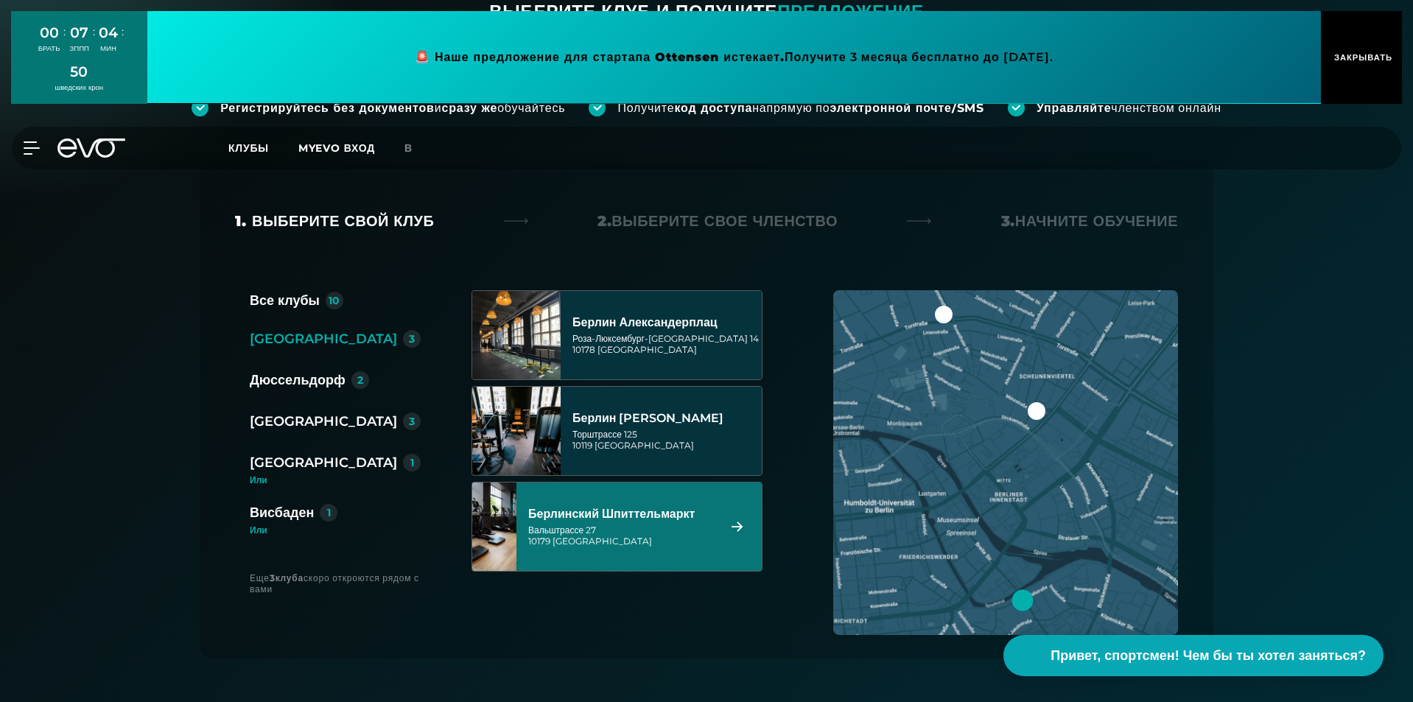
click at [703, 507] on div "Берлинский Шпиттельмаркт" at bounding box center [620, 514] width 185 height 15
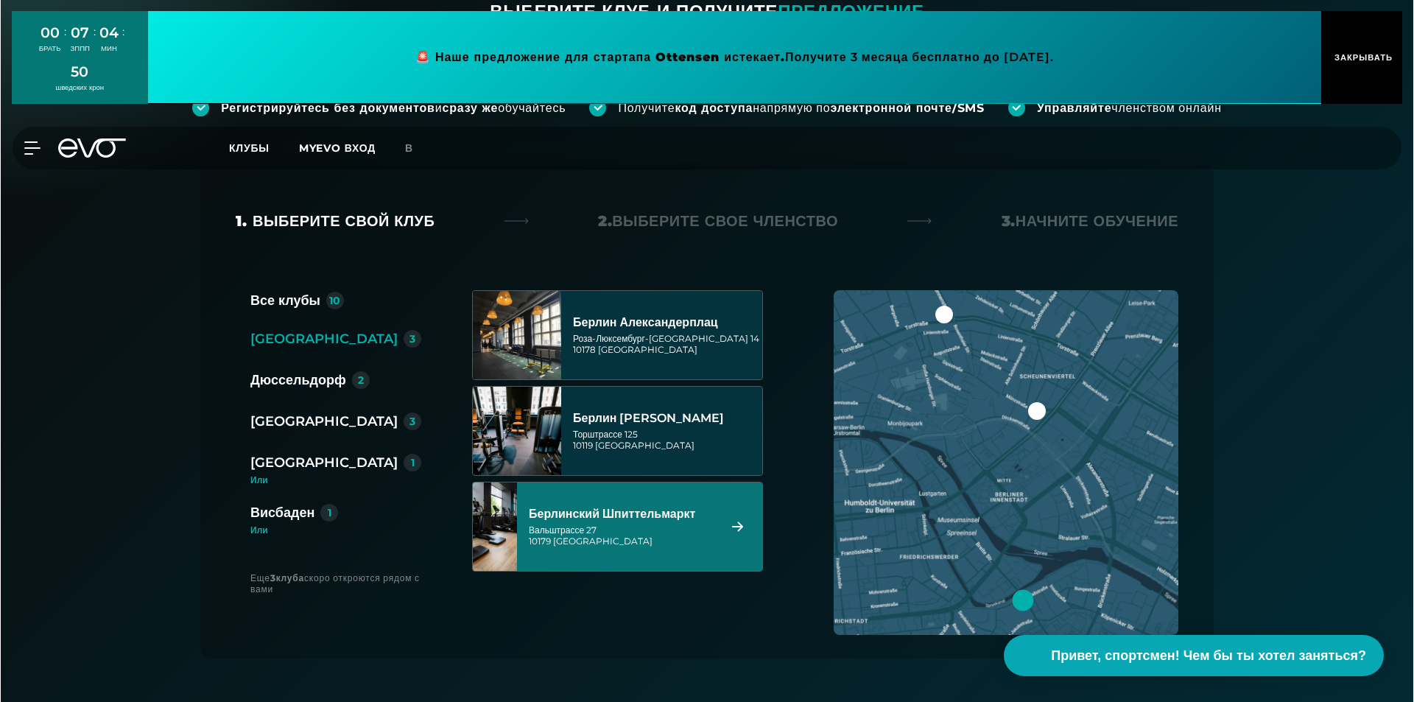
scroll to position [0, 0]
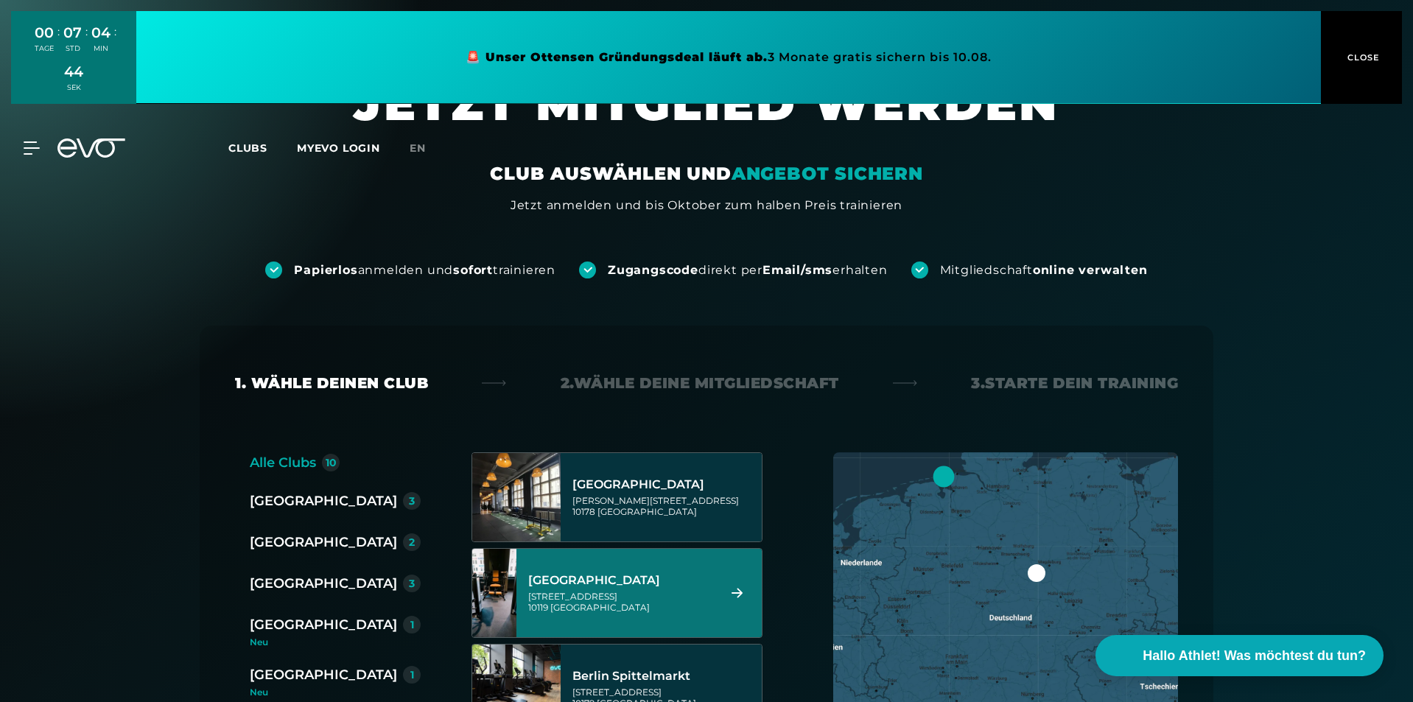
scroll to position [74, 0]
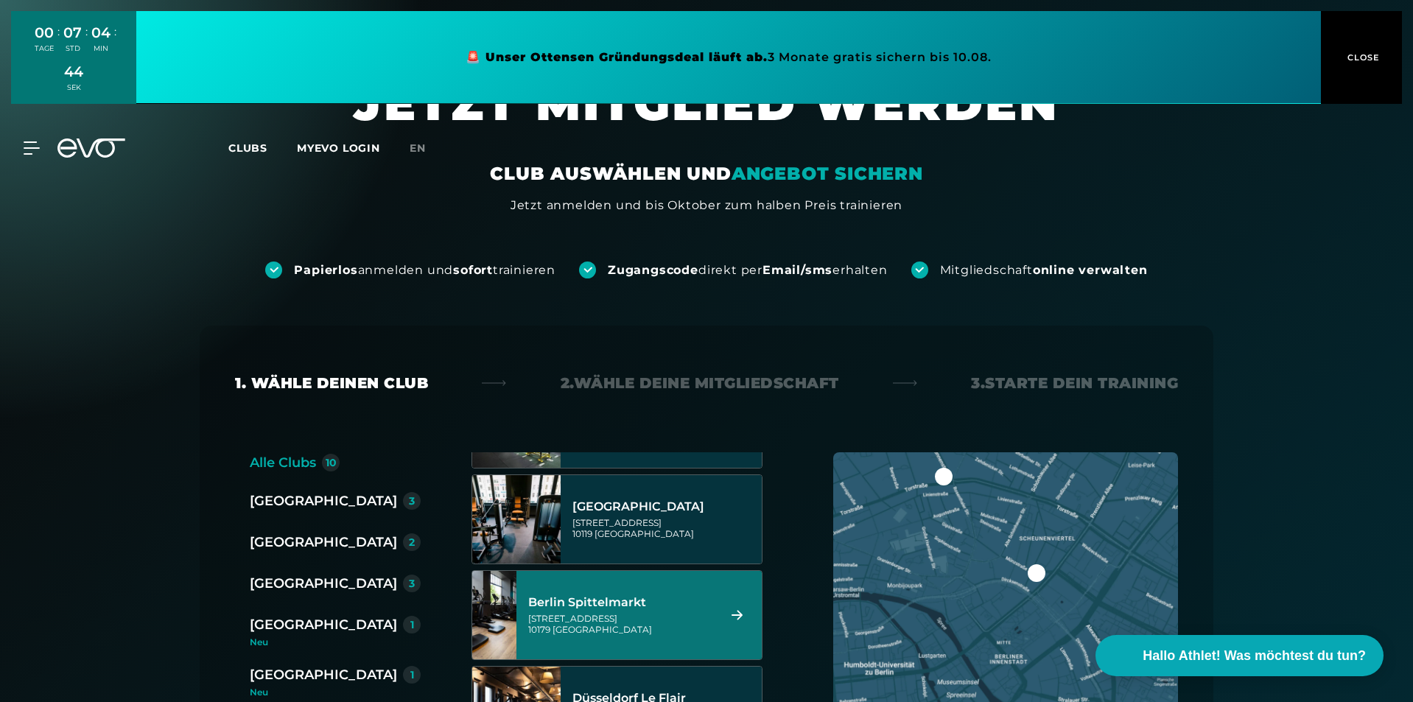
click at [672, 592] on div "Berlin Spittelmarkt Wallstraße 27 10179 Berlin" at bounding box center [620, 615] width 185 height 65
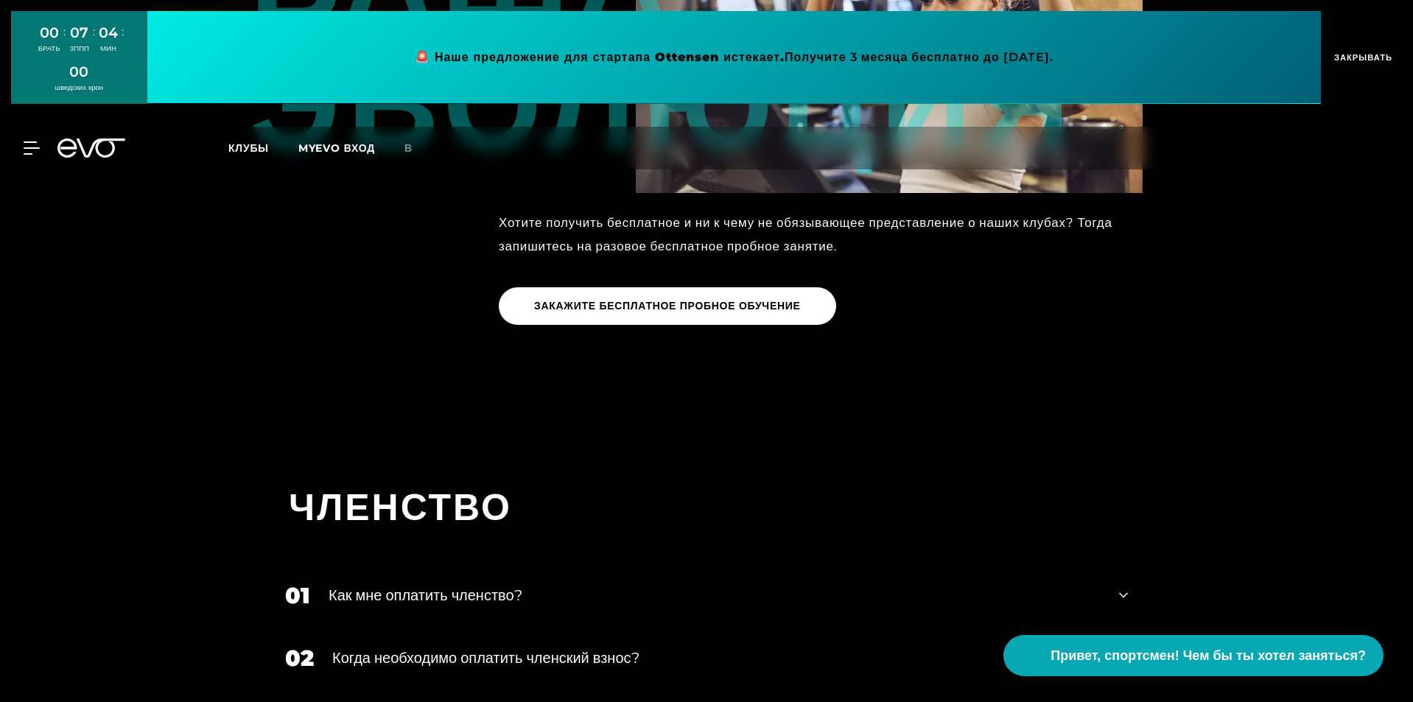
scroll to position [2388, 0]
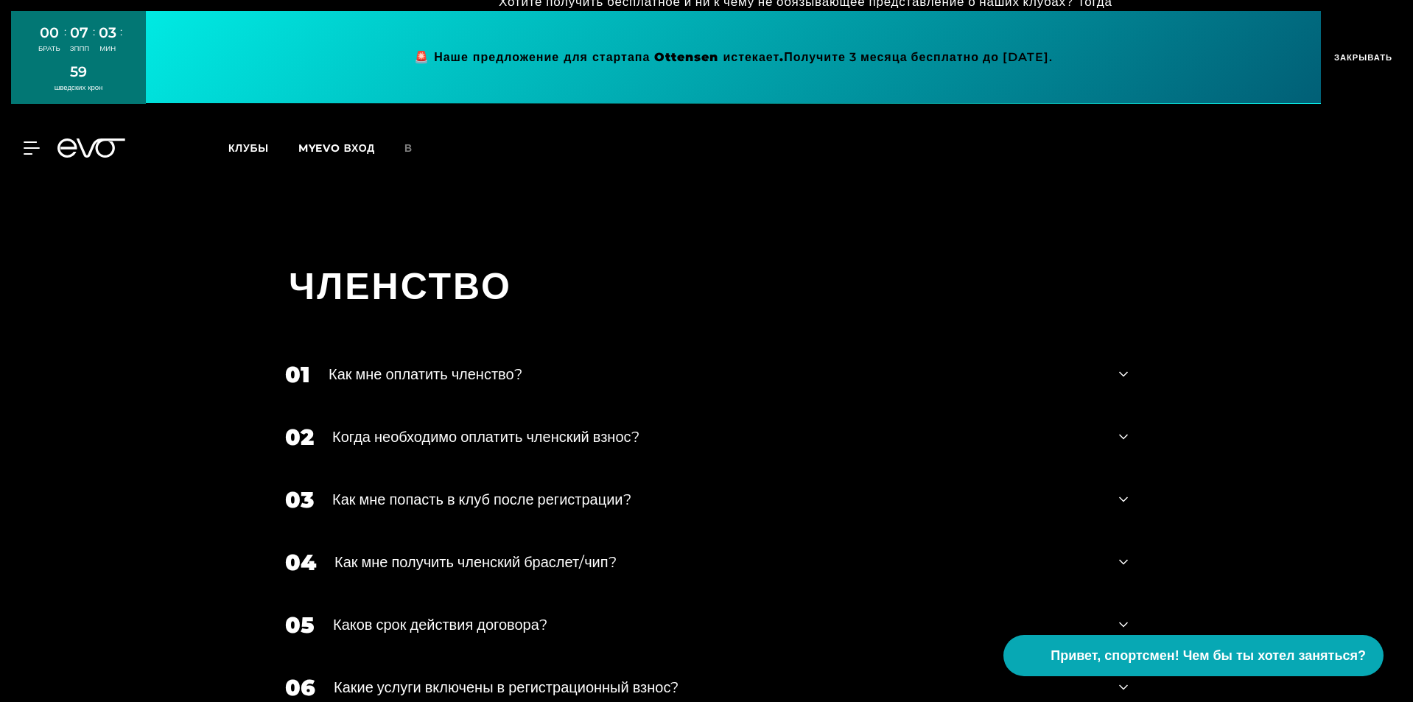
click at [507, 365] on font "Как мне оплатить членство?" at bounding box center [425, 374] width 194 height 18
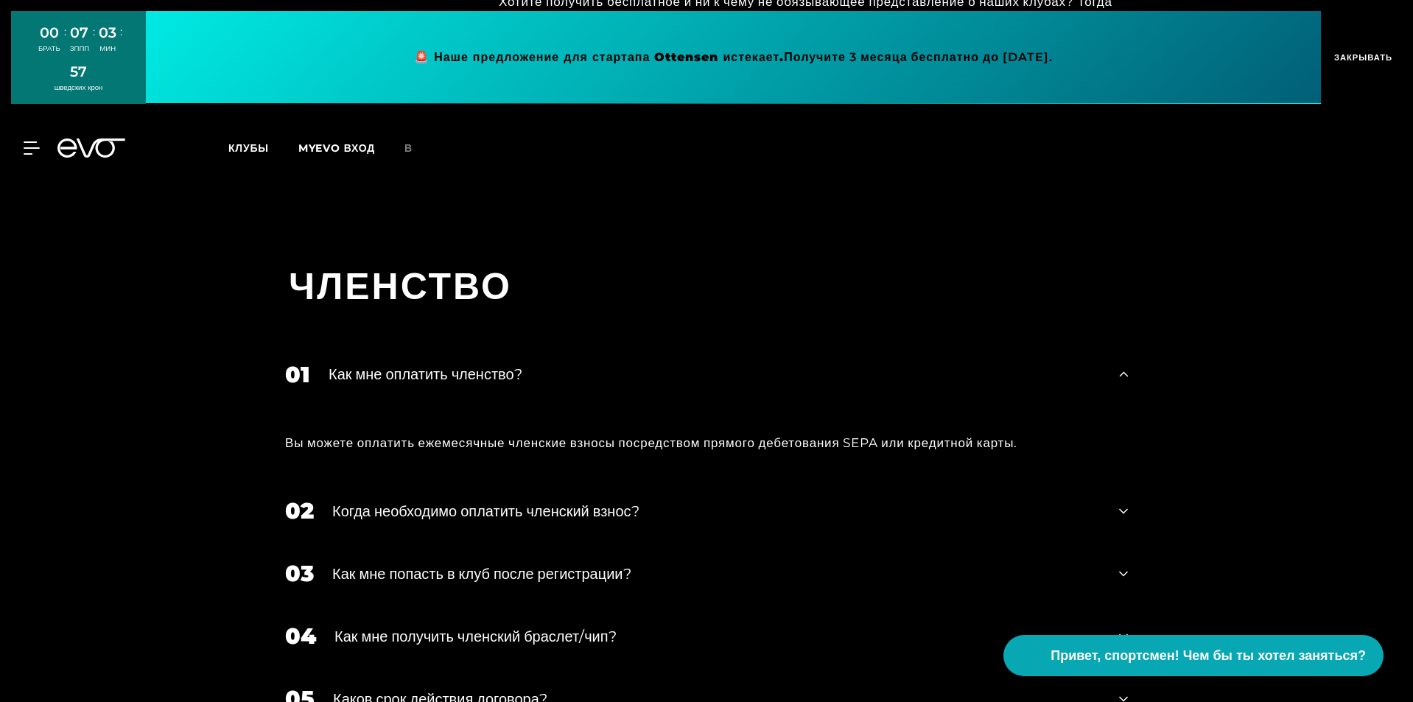
click at [504, 365] on font "Как мне оплатить членство?" at bounding box center [425, 374] width 194 height 18
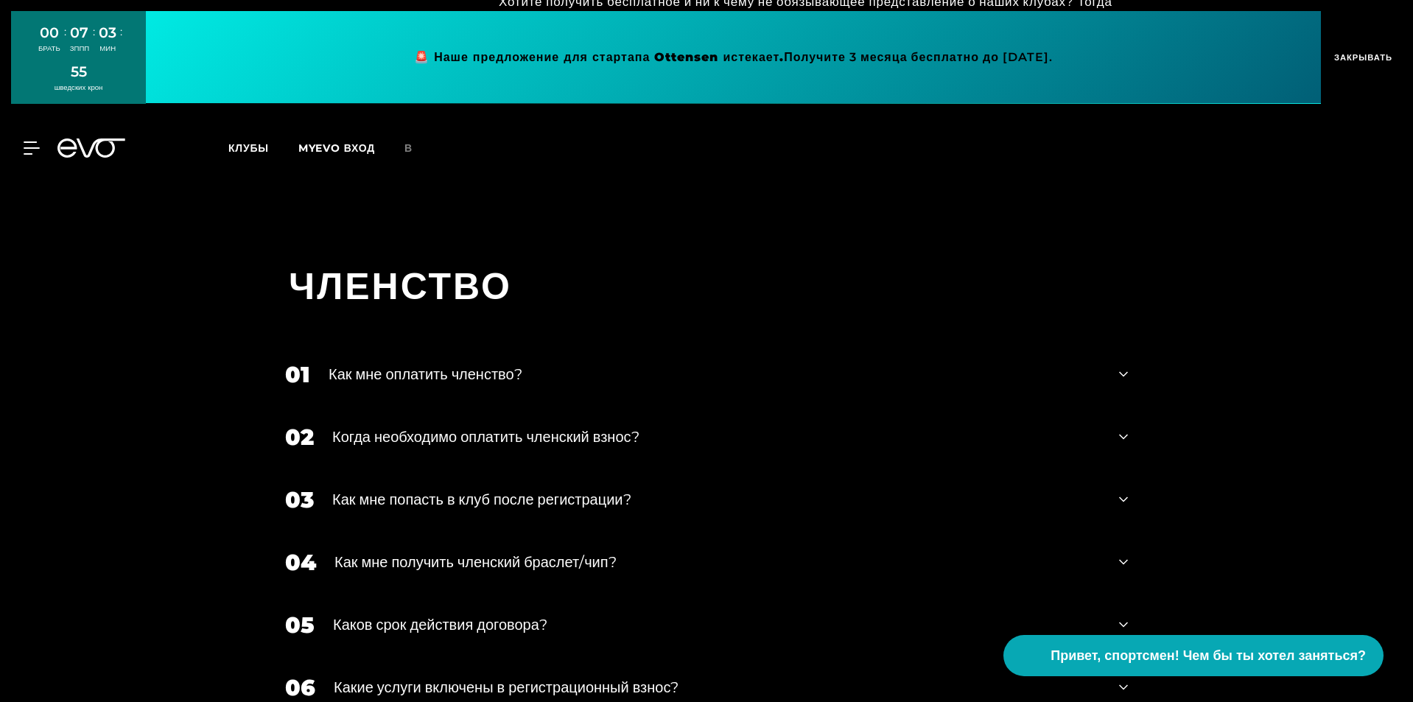
click at [482, 428] on font "Когда необходимо оплатить членский взнос?" at bounding box center [485, 437] width 307 height 18
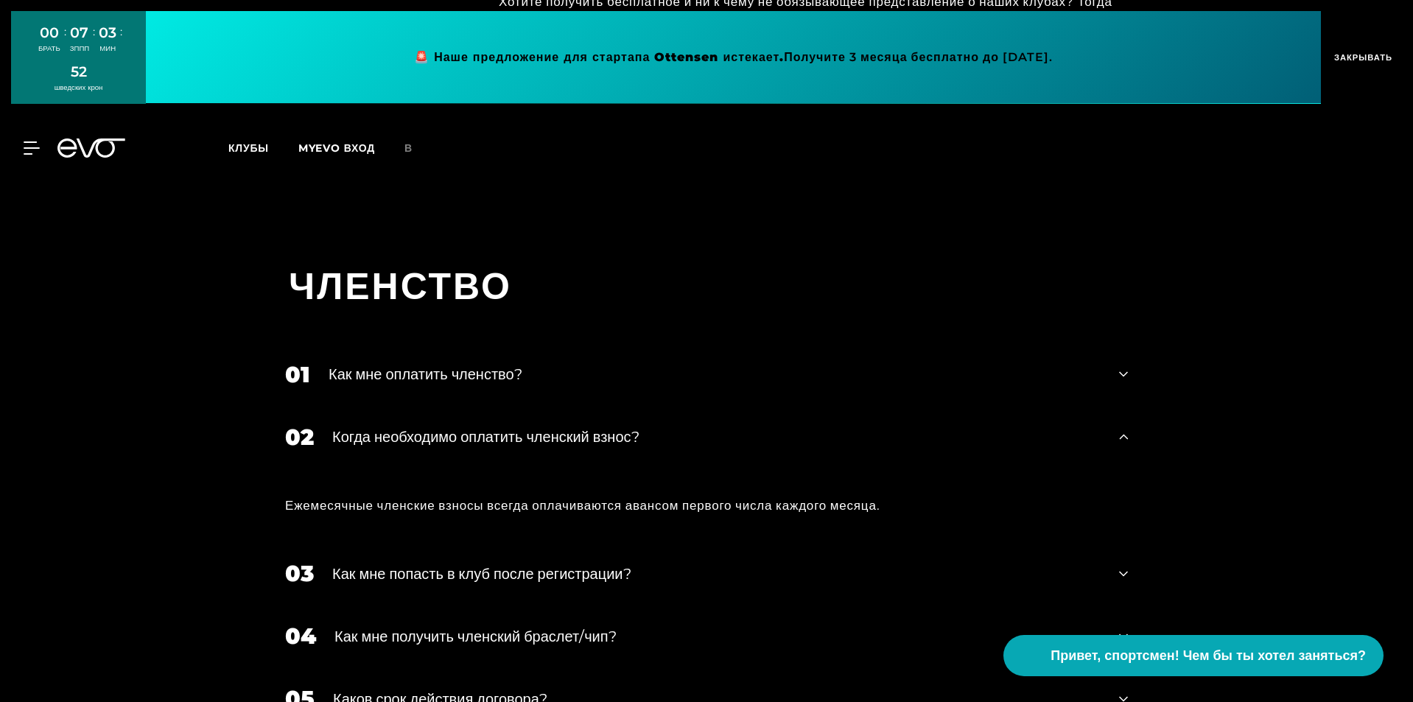
click at [482, 428] on font "Когда необходимо оплатить членский взнос?" at bounding box center [485, 437] width 307 height 18
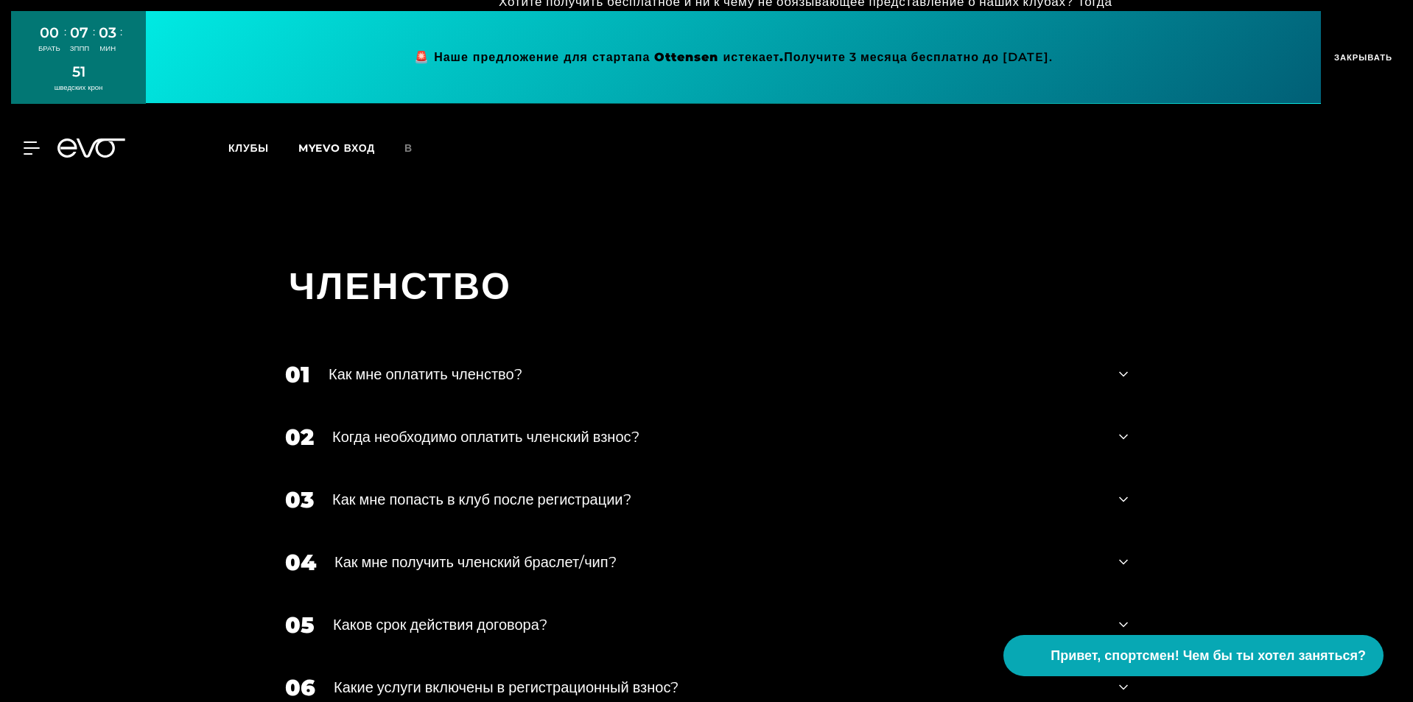
click at [471, 490] on font "Как мне попасть в клуб после регистрации?" at bounding box center [481, 499] width 299 height 18
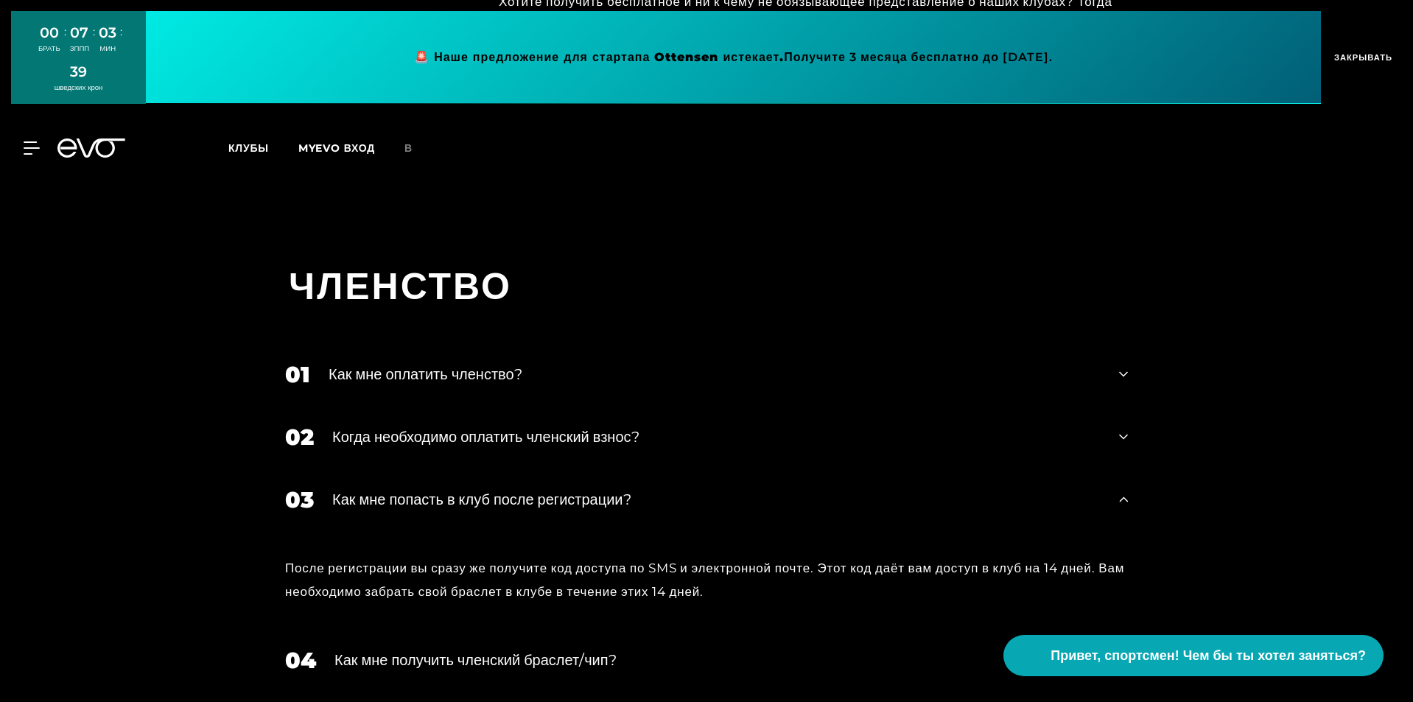
click at [471, 490] on font "Как мне попасть в клуб после регистрации?" at bounding box center [481, 499] width 299 height 18
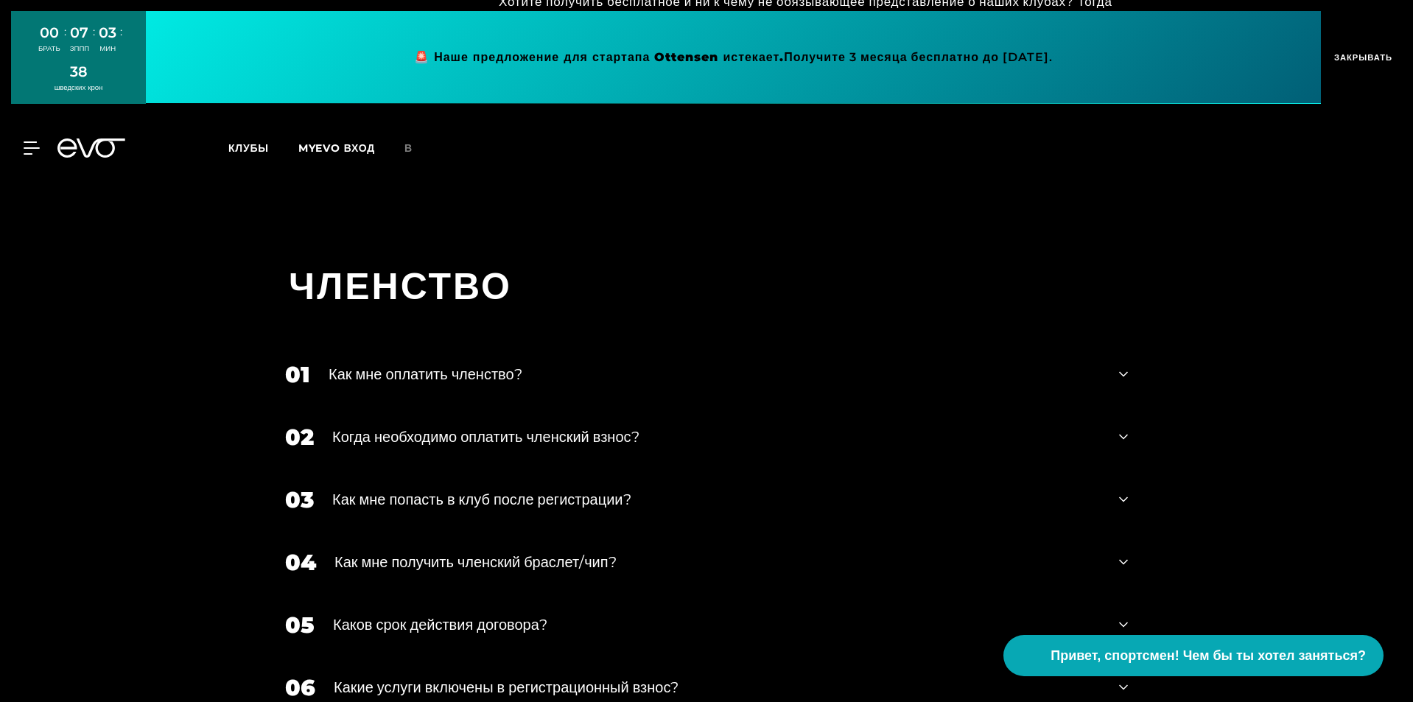
click at [474, 553] on font "Как мне получить членский браслет/чип?" at bounding box center [475, 562] width 282 height 18
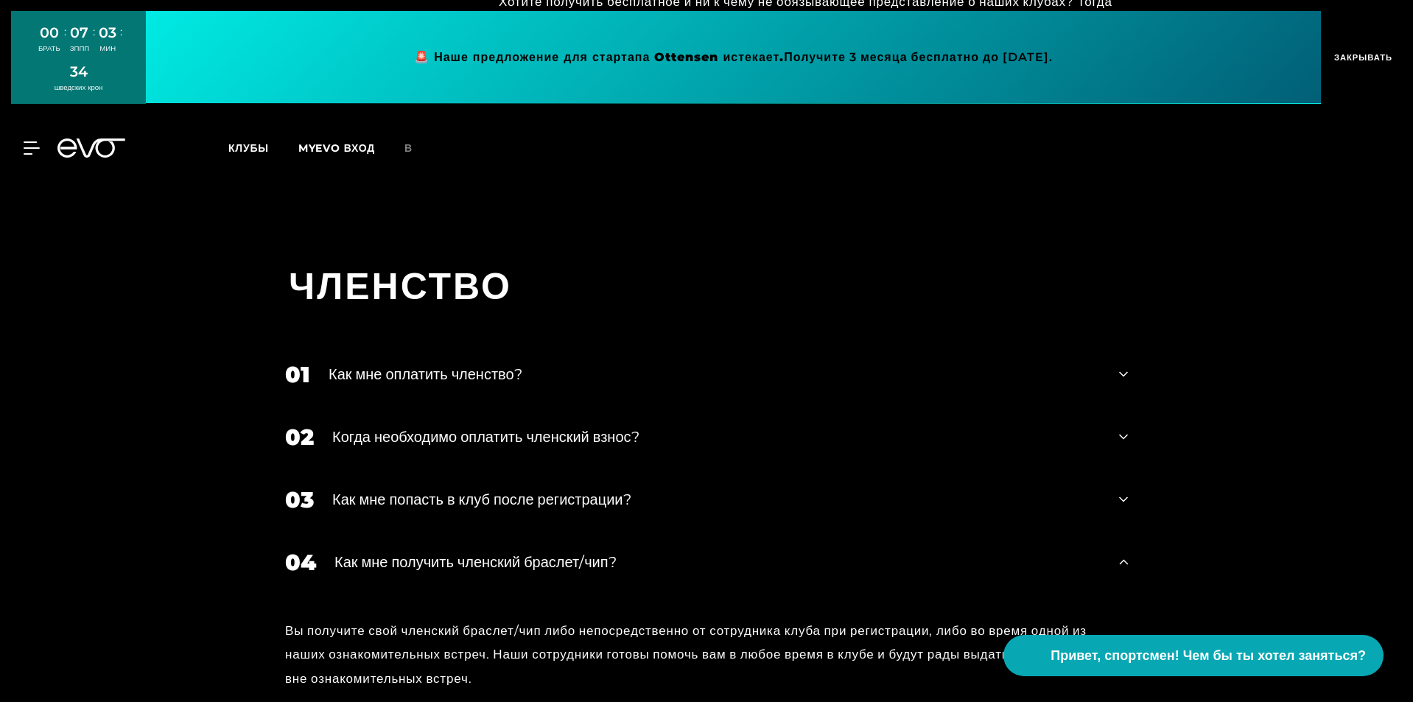
click at [474, 553] on font "Как мне получить членский браслет/чип?" at bounding box center [475, 562] width 282 height 18
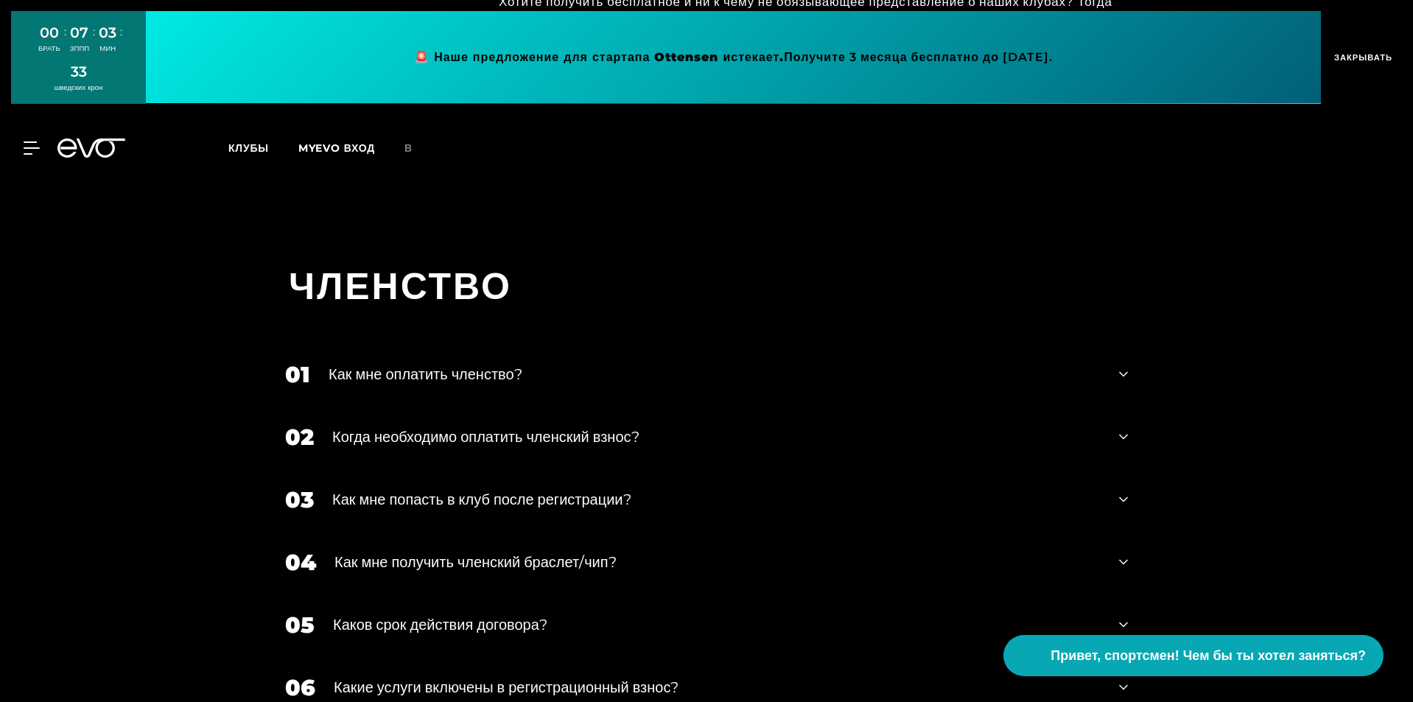
scroll to position [2535, 0]
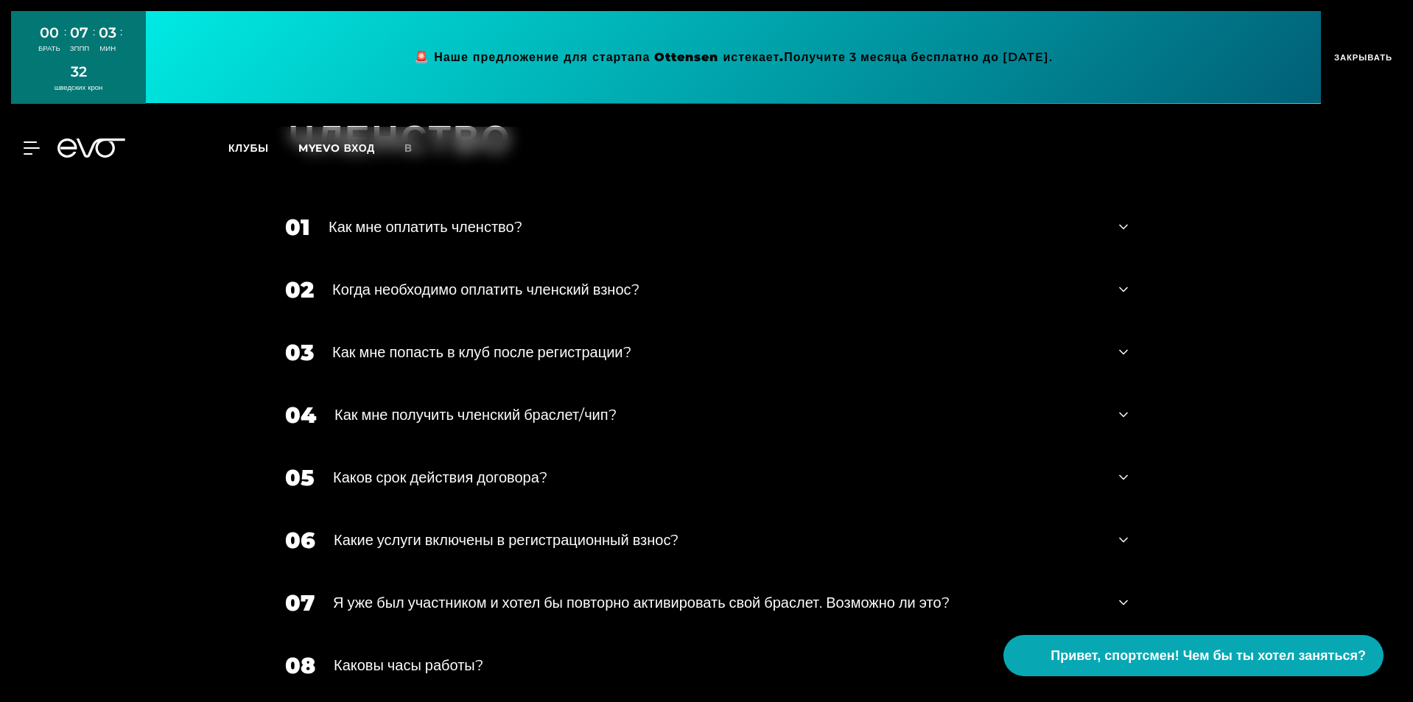
click at [493, 468] on font "Каков срок действия договора?" at bounding box center [440, 477] width 214 height 18
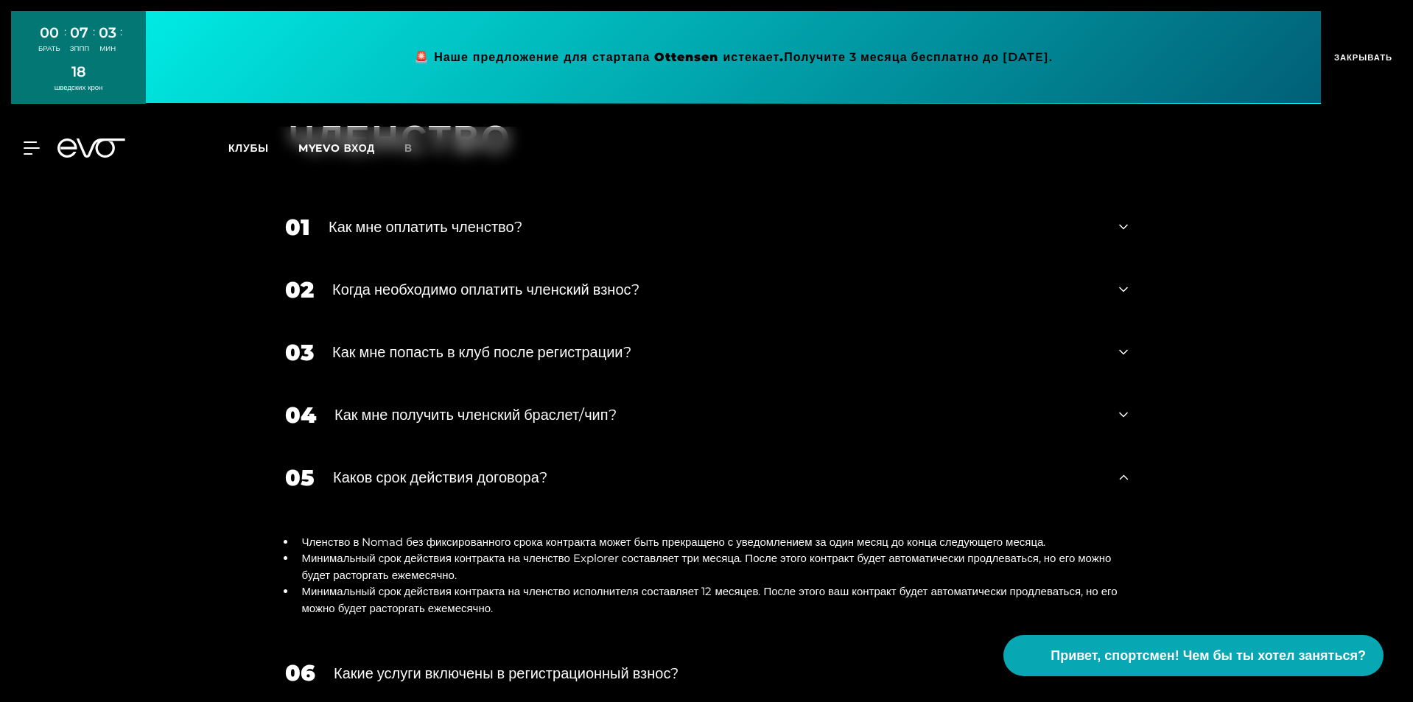
click at [493, 468] on font "Каков срок действия договора?" at bounding box center [440, 477] width 214 height 18
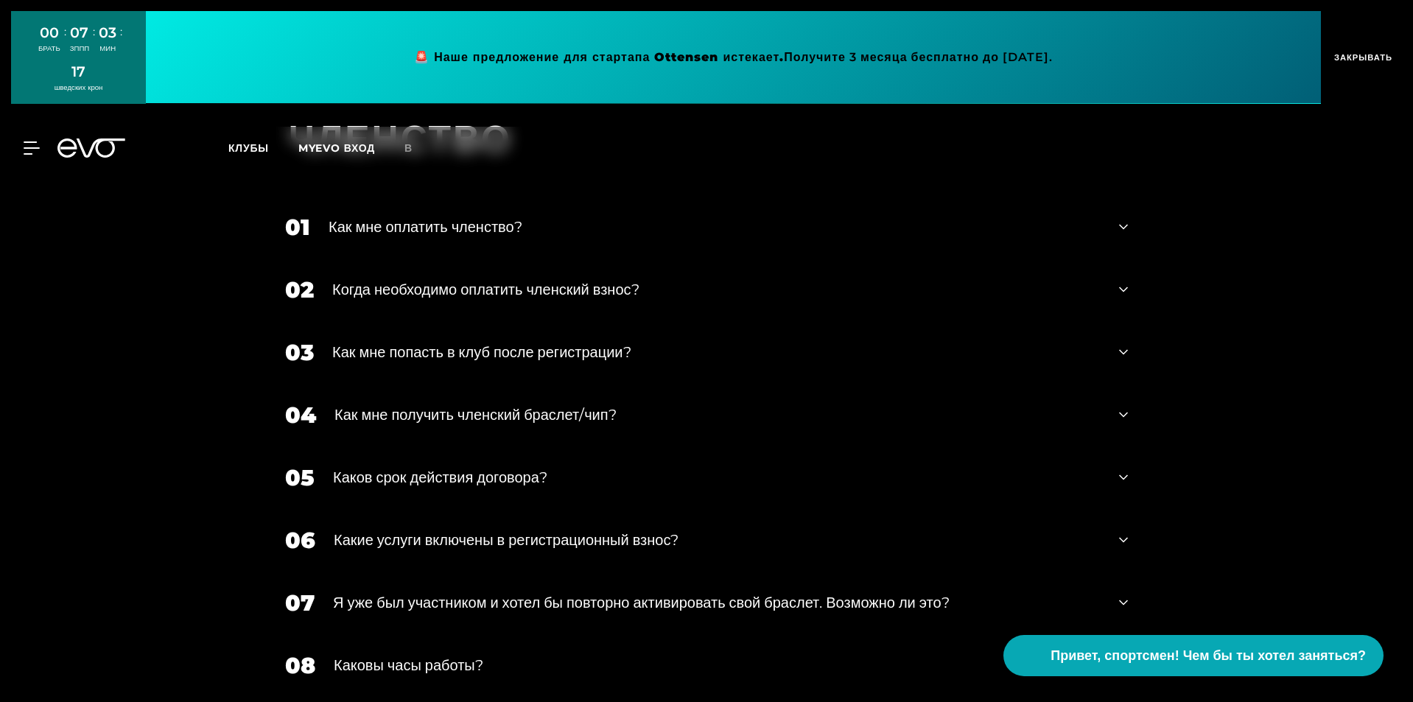
click at [493, 531] on font "Какие услуги включены в регистрационный взнос?" at bounding box center [506, 540] width 345 height 18
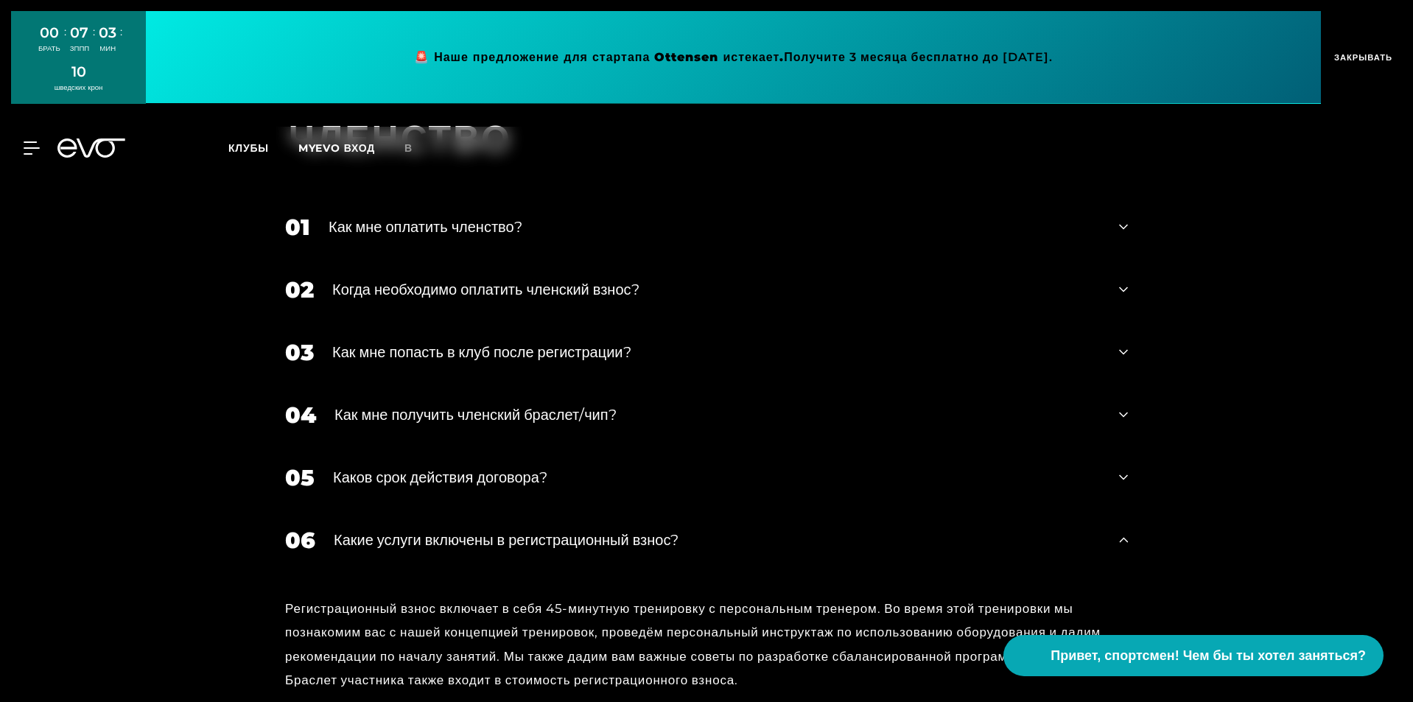
click at [493, 531] on font "Какие услуги включены в регистрационный взнос?" at bounding box center [506, 540] width 345 height 18
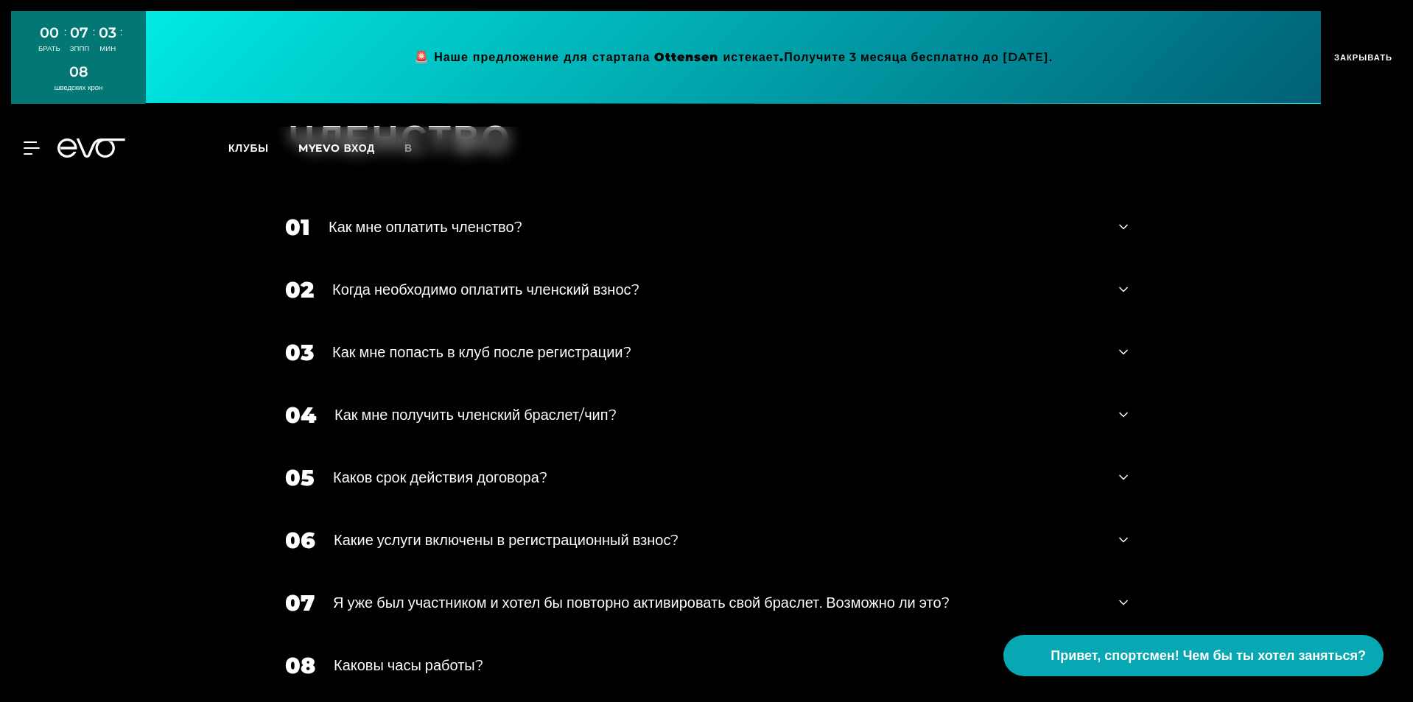
click at [499, 594] on font "Я уже был участником и хотел бы повторно активировать свой браслет. Возможно ли…" at bounding box center [641, 603] width 616 height 18
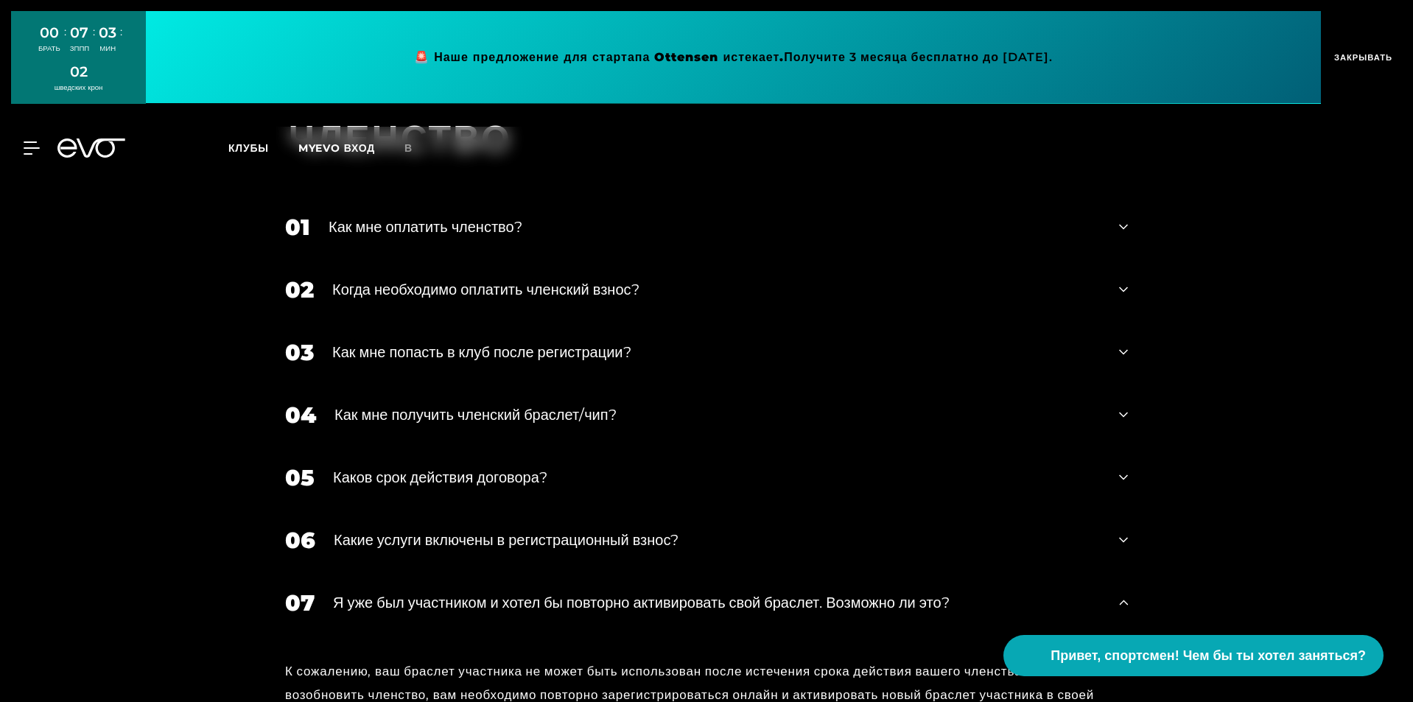
click at [499, 594] on font "Я уже был участником и хотел бы повторно активировать свой браслет. Возможно ли…" at bounding box center [641, 603] width 616 height 18
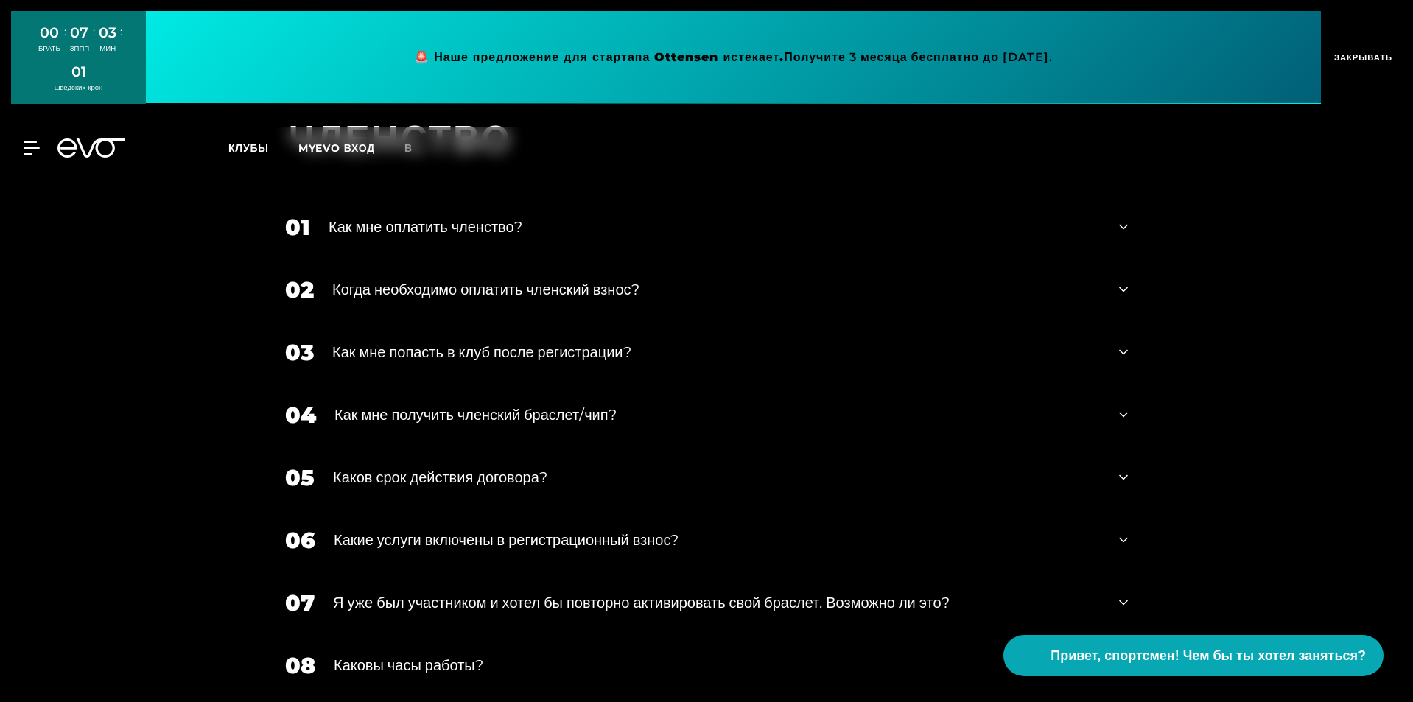
click at [447, 656] on font "Каковы часы работы?" at bounding box center [409, 665] width 150 height 18
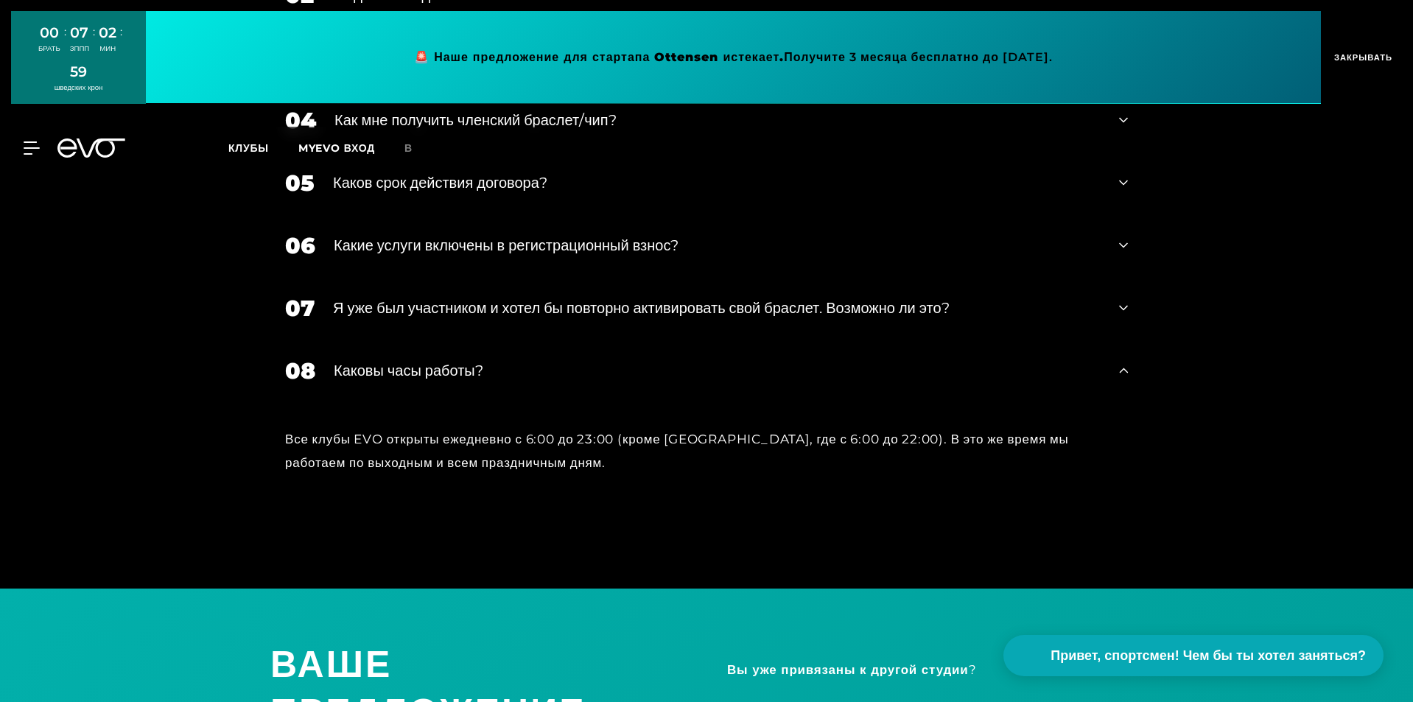
click at [445, 432] on font "Все клубы EVO открыты ежедневно с 6:00 до 23:00 (кроме Мюнхена, где с 6:00 до 2…" at bounding box center [677, 451] width 784 height 38
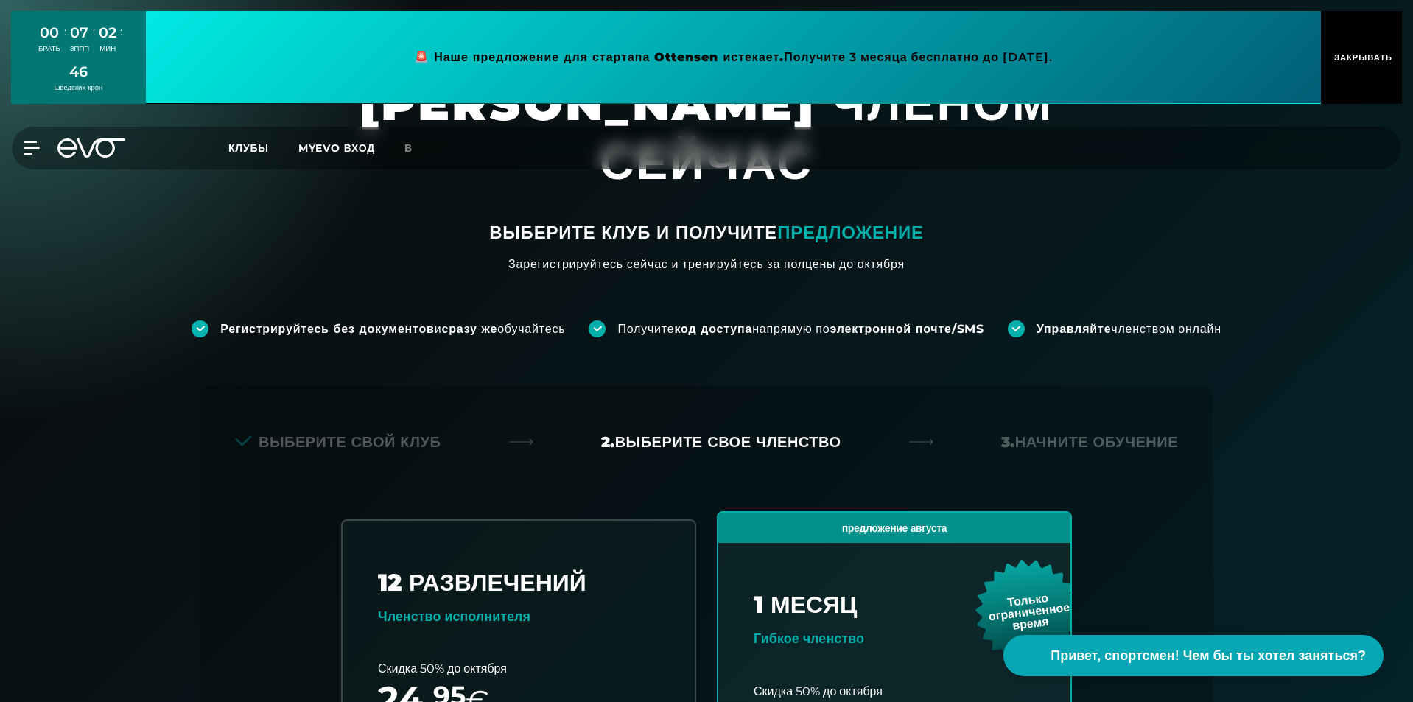
scroll to position [221, 0]
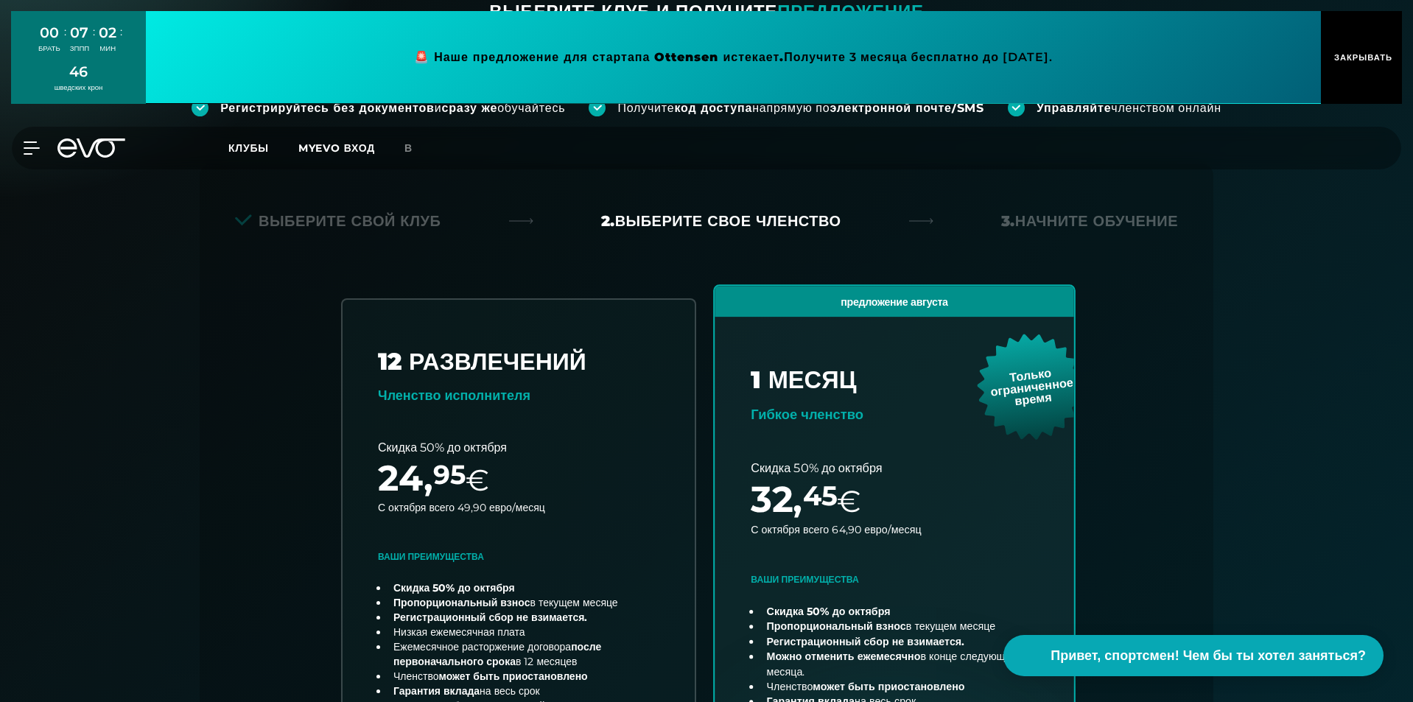
click at [913, 396] on link "выбрать план" at bounding box center [893, 576] width 359 height 580
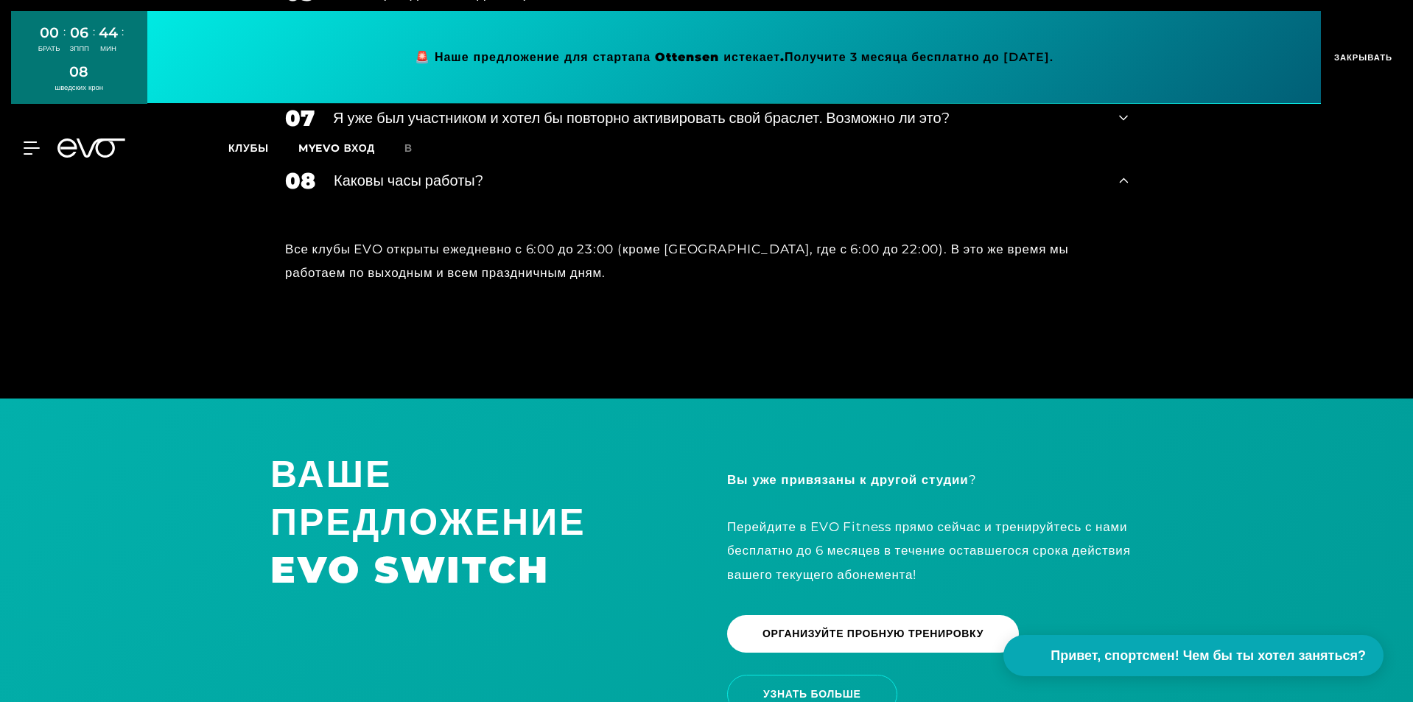
scroll to position [3167, 0]
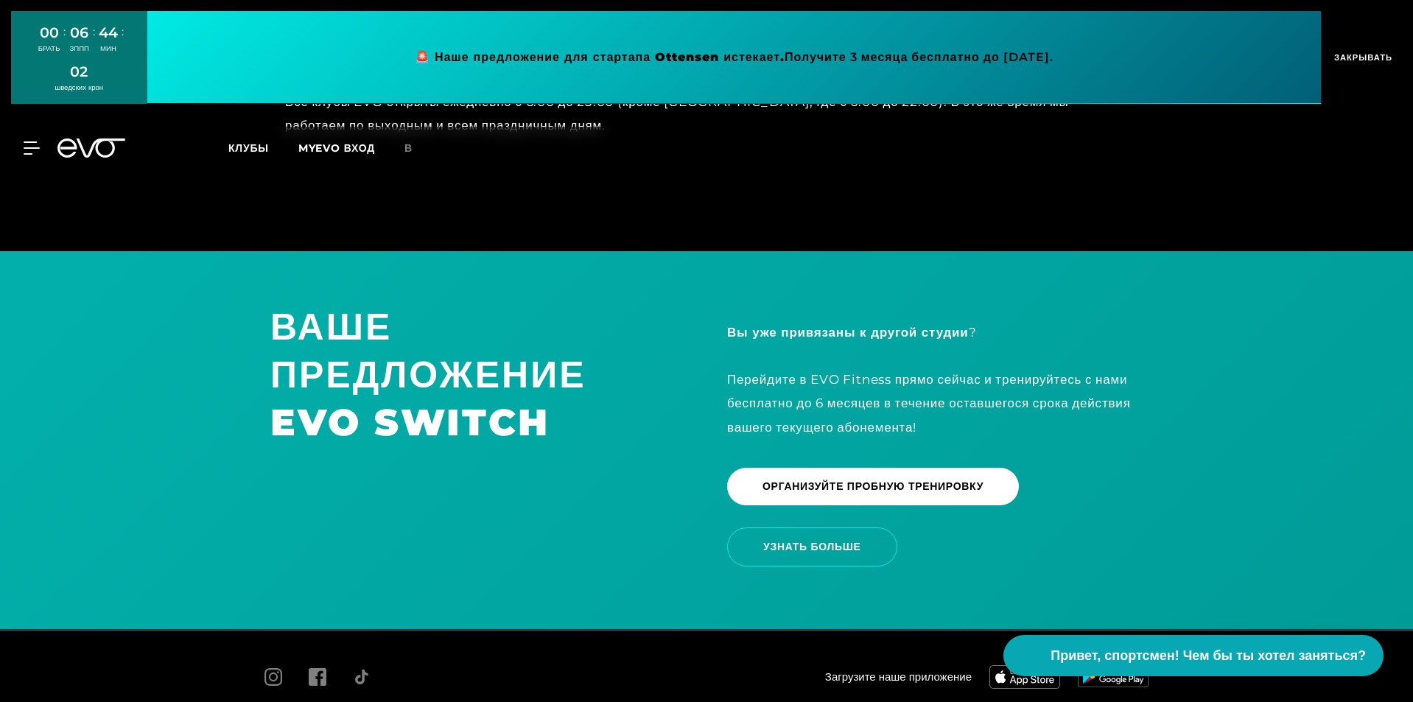
click at [1362, 53] on span "ЗАКРЫВАТЬ" at bounding box center [1361, 57] width 62 height 13
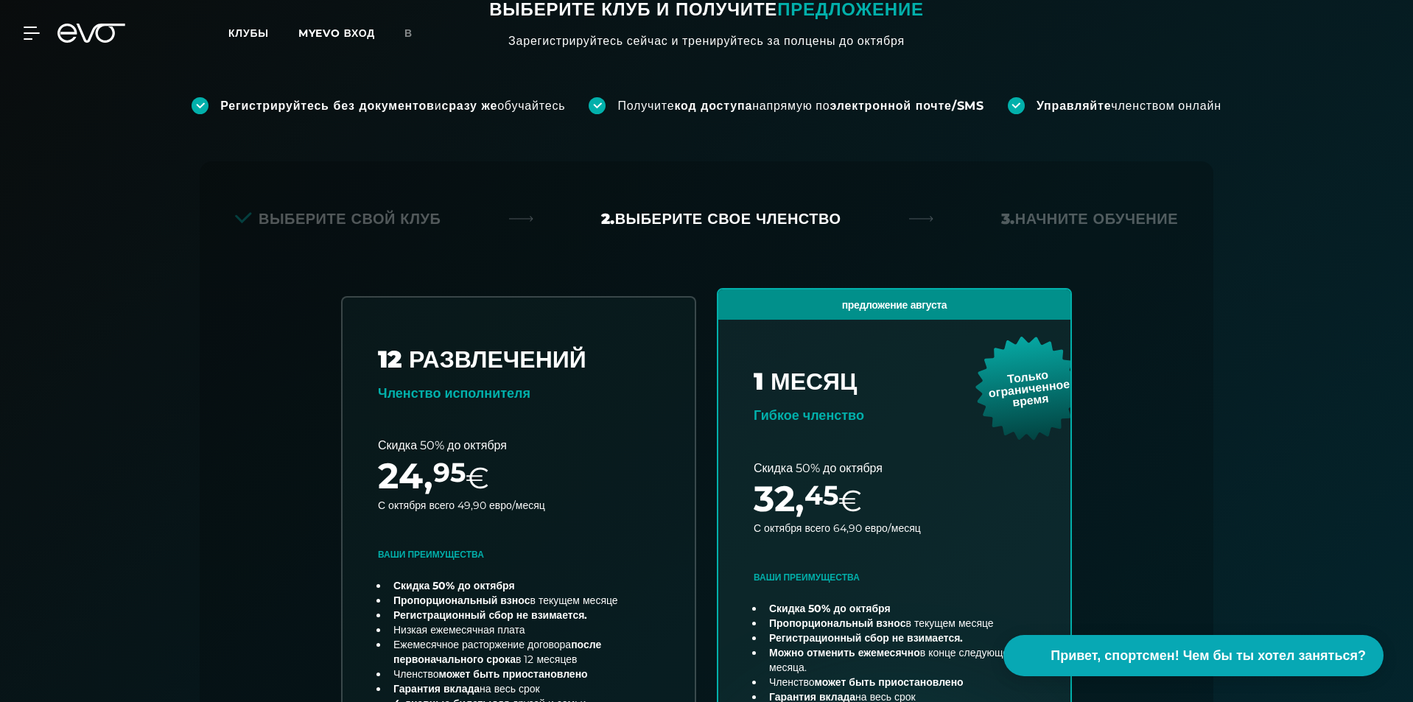
scroll to position [0, 0]
